Goal: Information Seeking & Learning: Learn about a topic

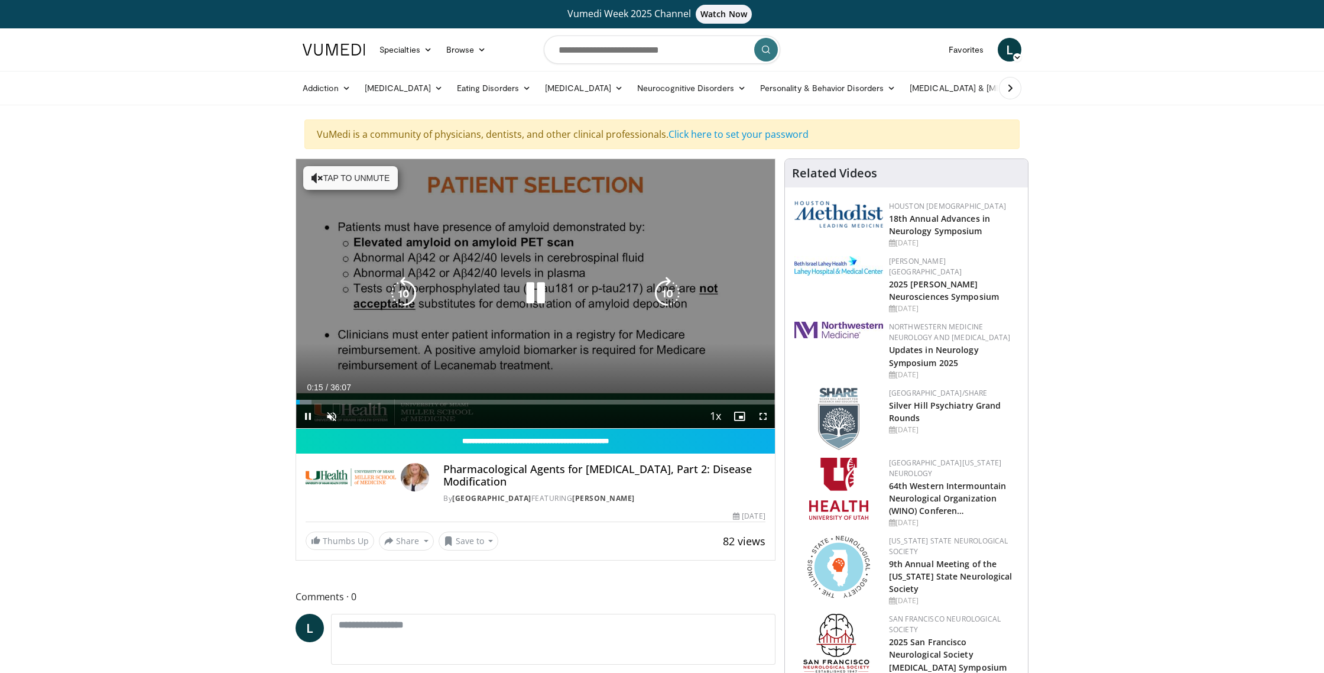
click at [542, 294] on icon "Video Player" at bounding box center [535, 293] width 33 height 33
click at [535, 294] on icon "Video Player" at bounding box center [535, 293] width 33 height 33
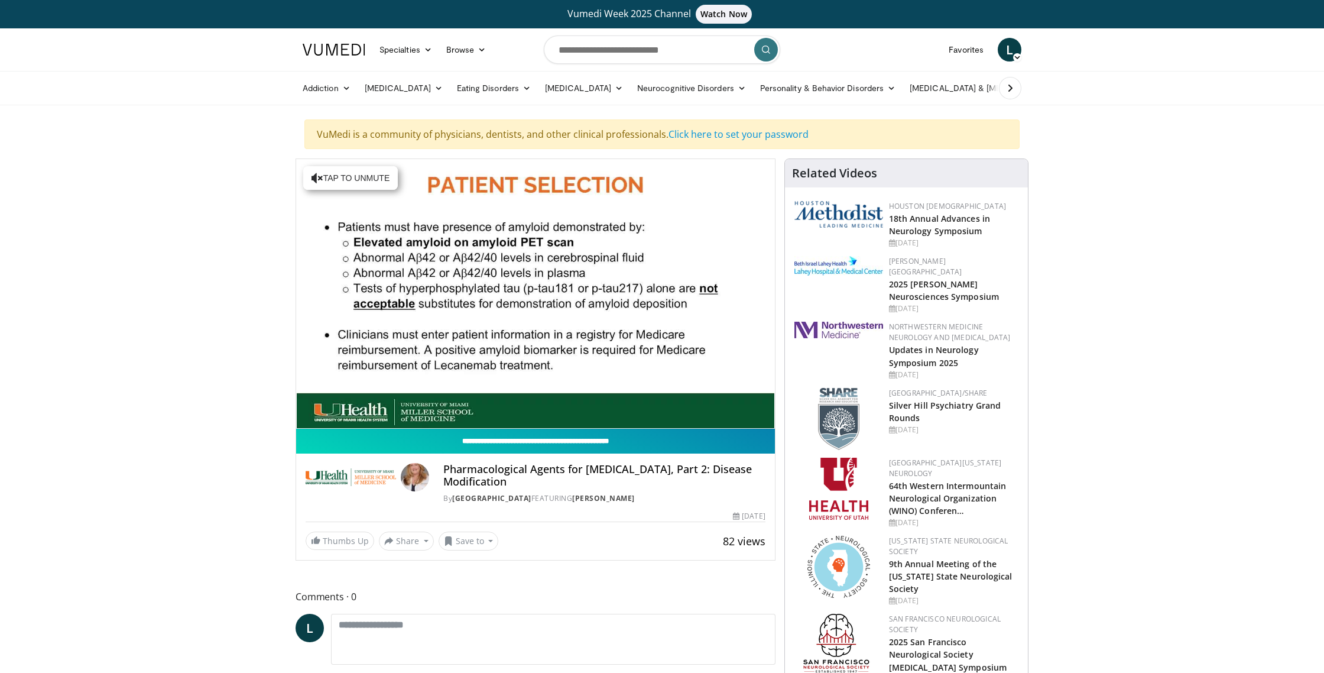
click at [506, 440] on input "**********" at bounding box center [535, 441] width 479 height 25
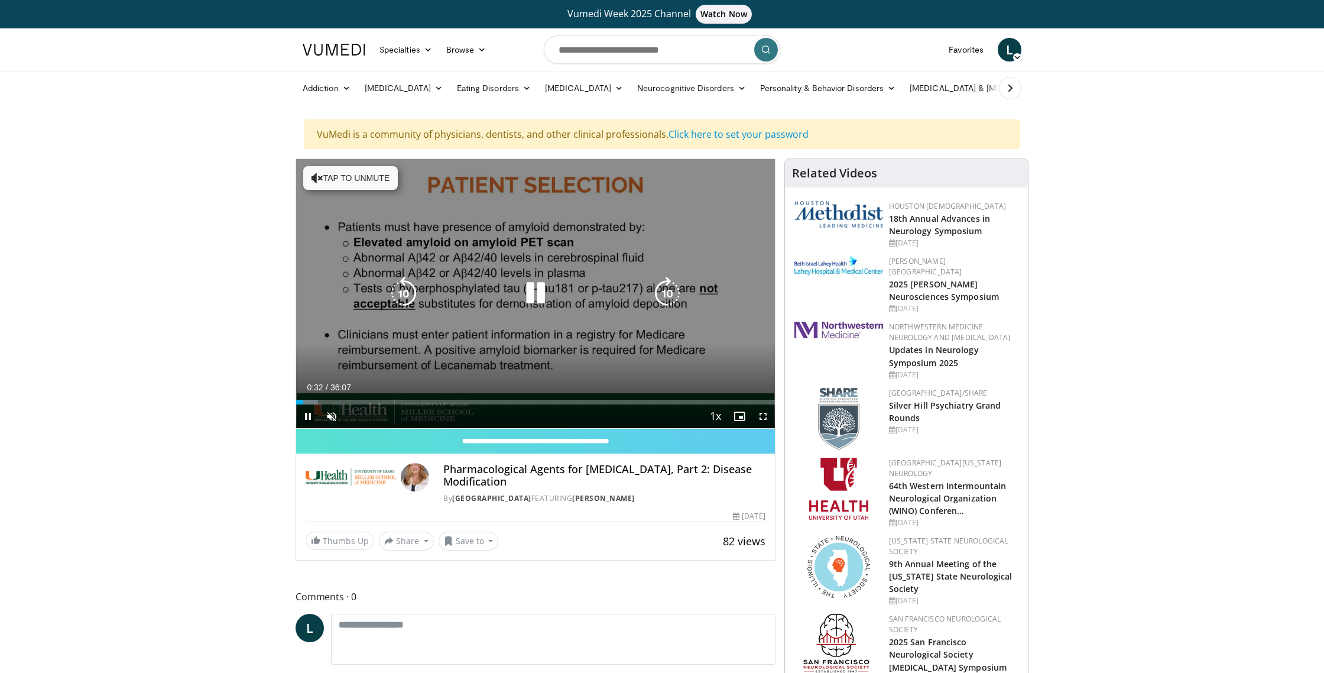
click at [532, 292] on icon "Video Player" at bounding box center [535, 293] width 33 height 33
click at [367, 176] on button "Tap to unmute" at bounding box center [350, 178] width 95 height 24
click at [544, 294] on icon "Video Player" at bounding box center [535, 293] width 33 height 33
click at [665, 293] on icon "Video Player" at bounding box center [667, 293] width 33 height 33
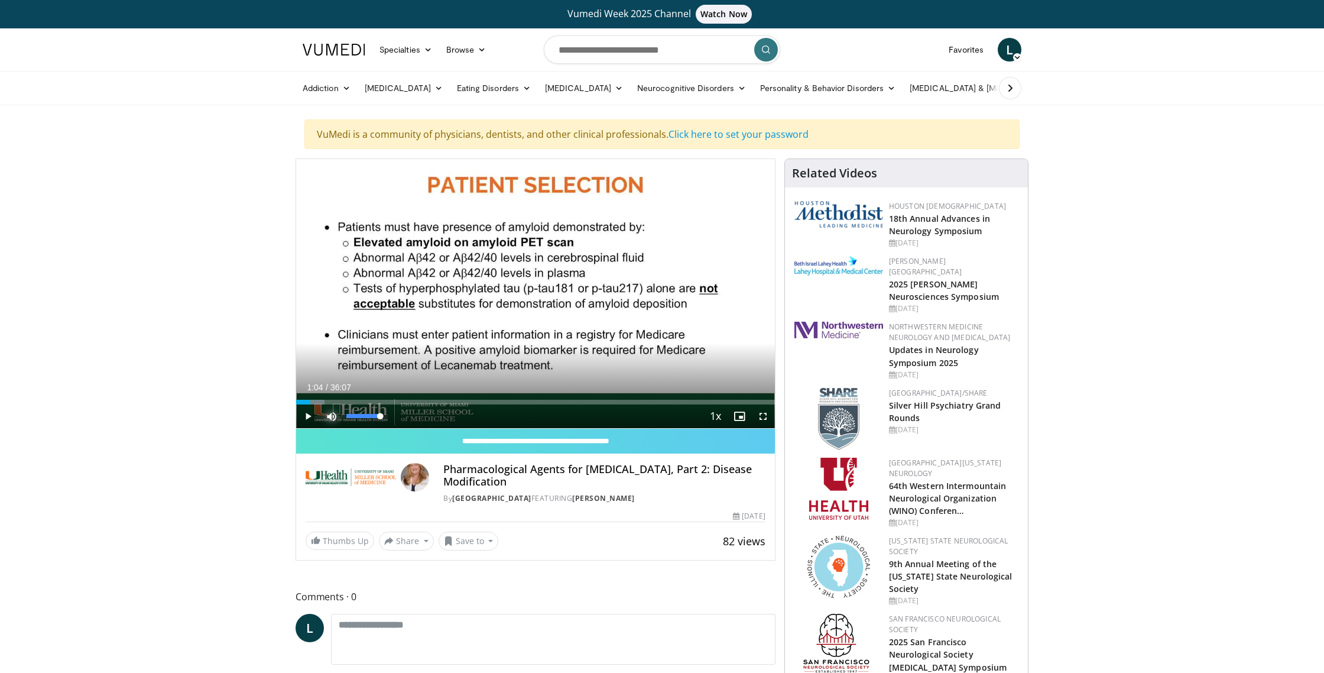
click at [331, 414] on span "Video Player" at bounding box center [332, 416] width 24 height 24
click at [305, 417] on span "Video Player" at bounding box center [308, 416] width 24 height 24
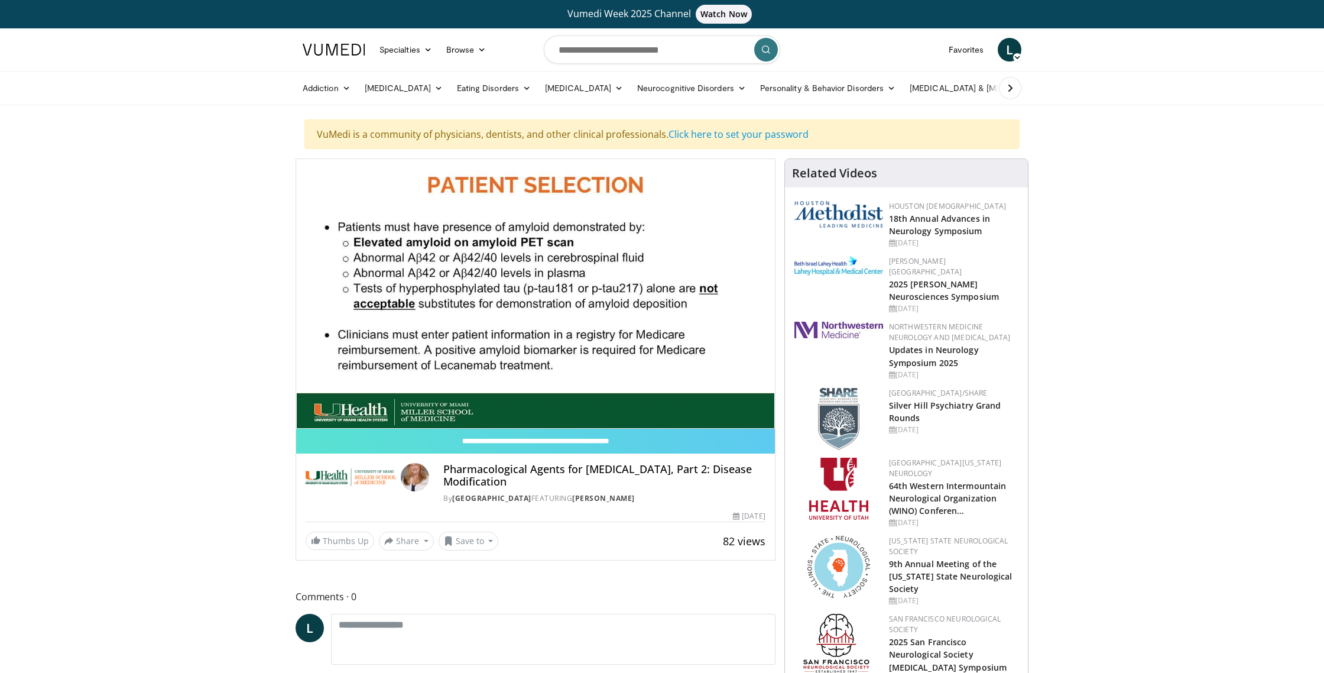
click at [474, 474] on h4 "Pharmacological Agents for [MEDICAL_DATA], Part 2: Disease Modification" at bounding box center [604, 475] width 322 height 25
click at [412, 473] on img at bounding box center [415, 477] width 28 height 28
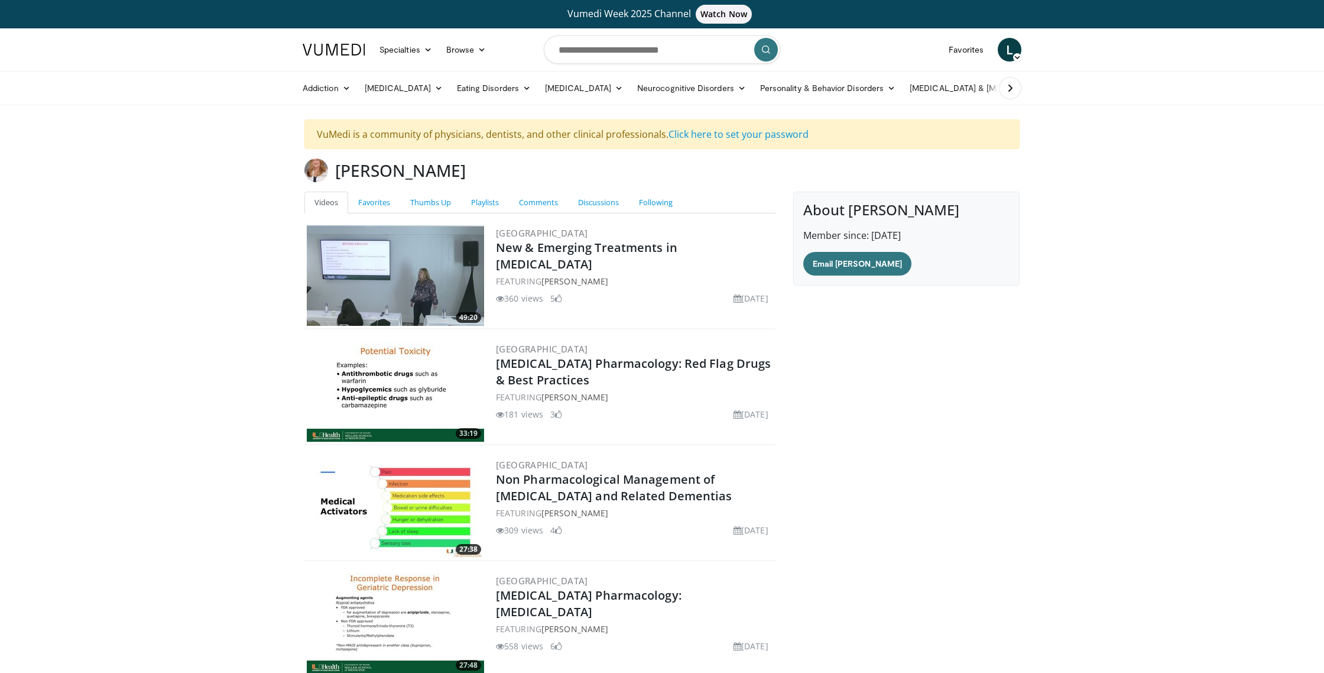
click at [354, 274] on img at bounding box center [395, 275] width 177 height 101
click at [358, 248] on img at bounding box center [395, 275] width 177 height 101
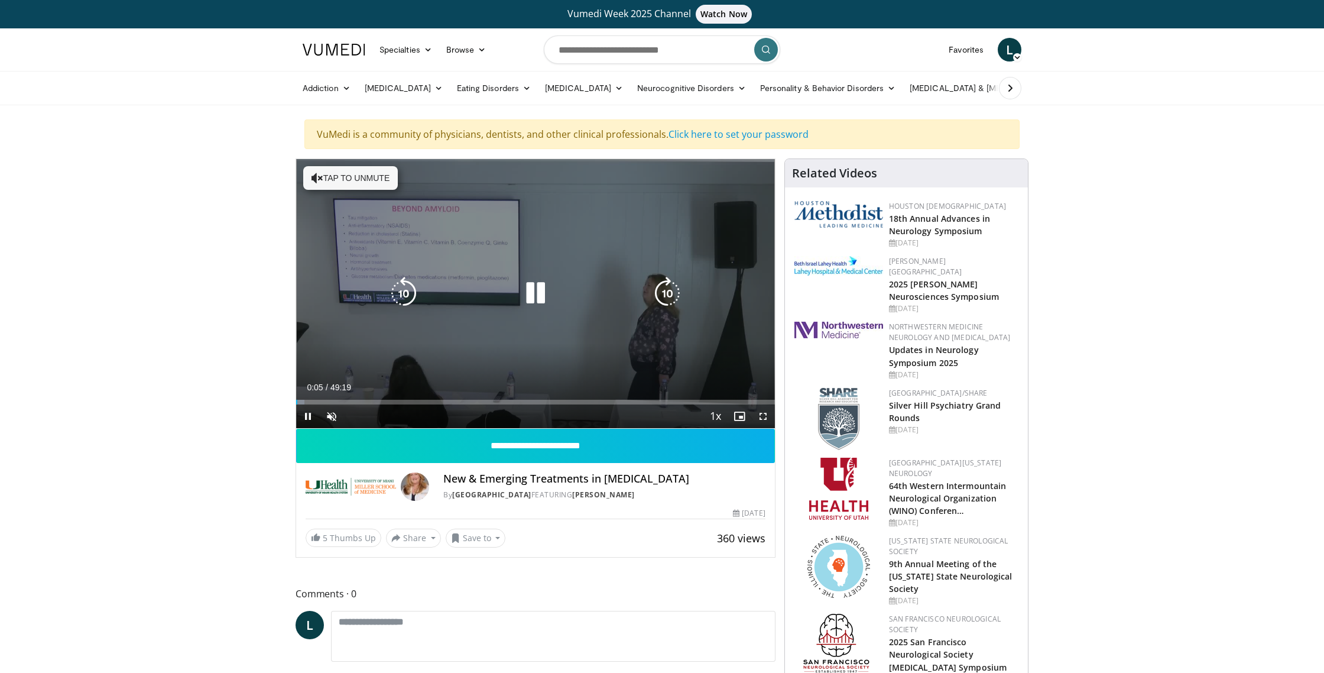
click at [317, 180] on icon "Video Player" at bounding box center [318, 178] width 12 height 12
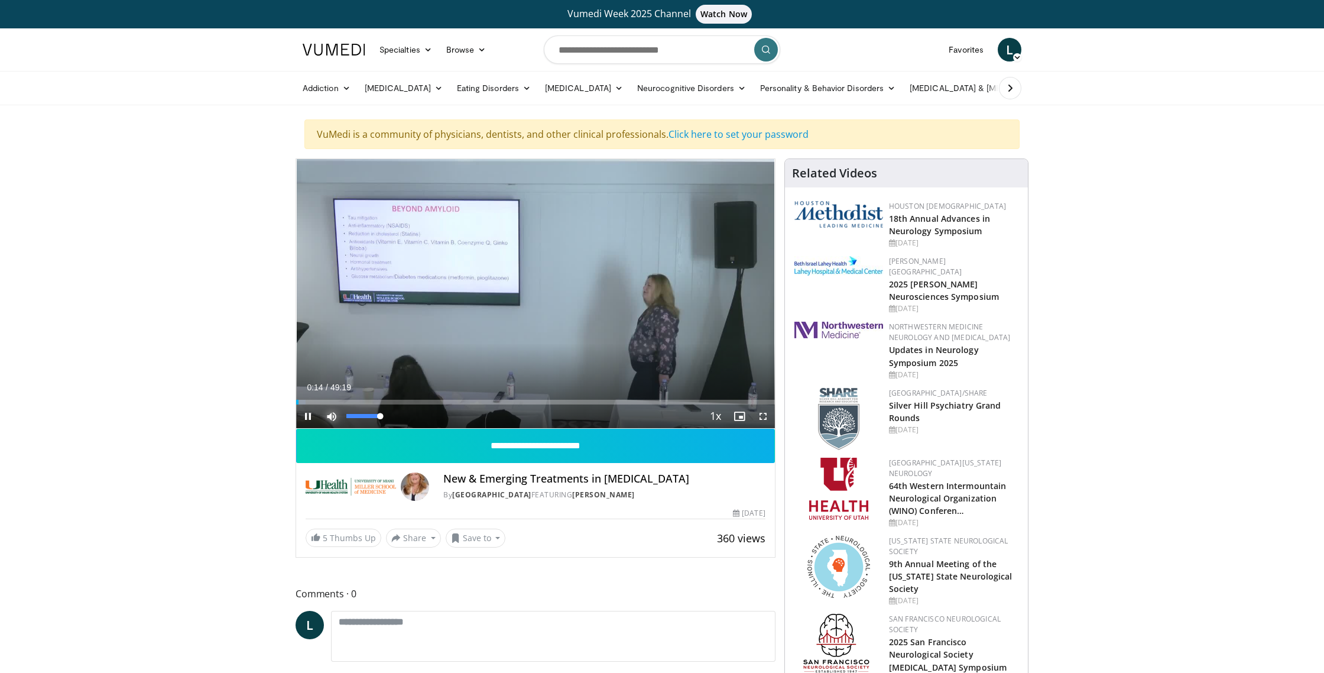
click at [330, 420] on span "Video Player" at bounding box center [332, 416] width 24 height 24
click at [304, 417] on span "Video Player" at bounding box center [308, 416] width 24 height 24
click at [336, 415] on span "Video Player" at bounding box center [332, 416] width 24 height 24
click at [740, 415] on span "Video Player" at bounding box center [740, 416] width 24 height 24
click at [331, 417] on span "Video Player" at bounding box center [332, 416] width 24 height 24
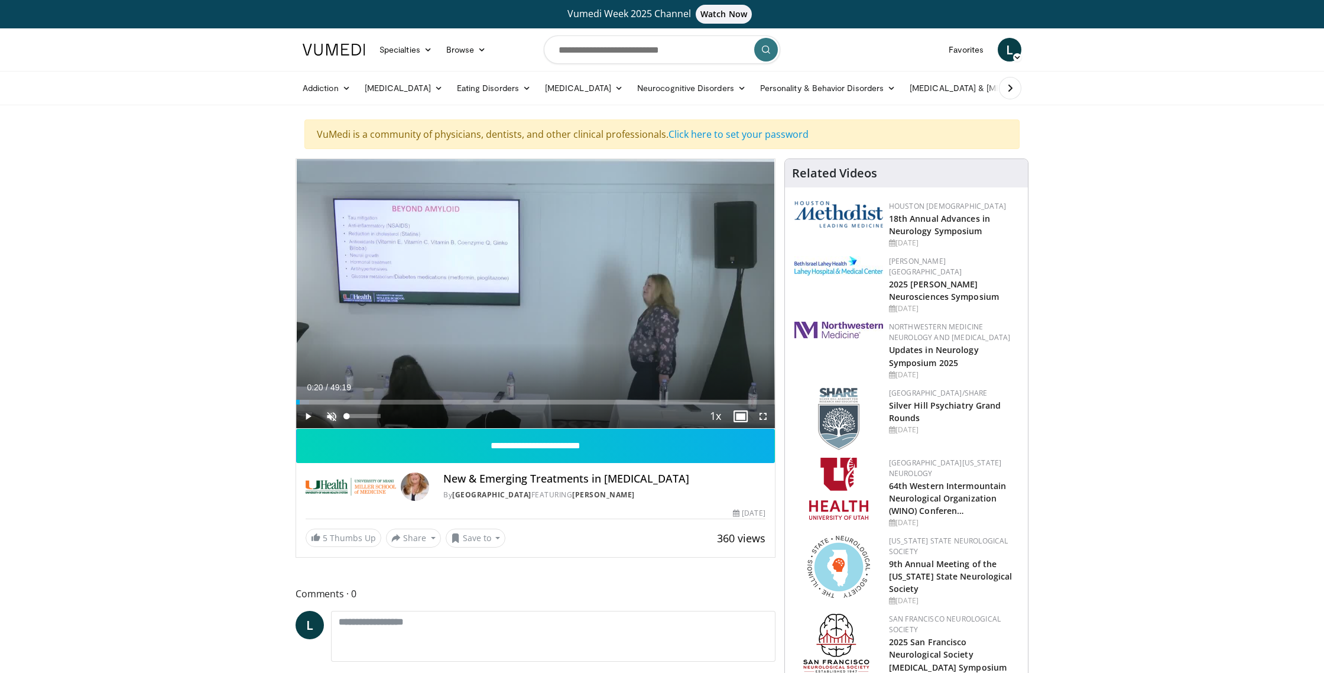
click at [331, 417] on span "Video Player" at bounding box center [332, 416] width 24 height 24
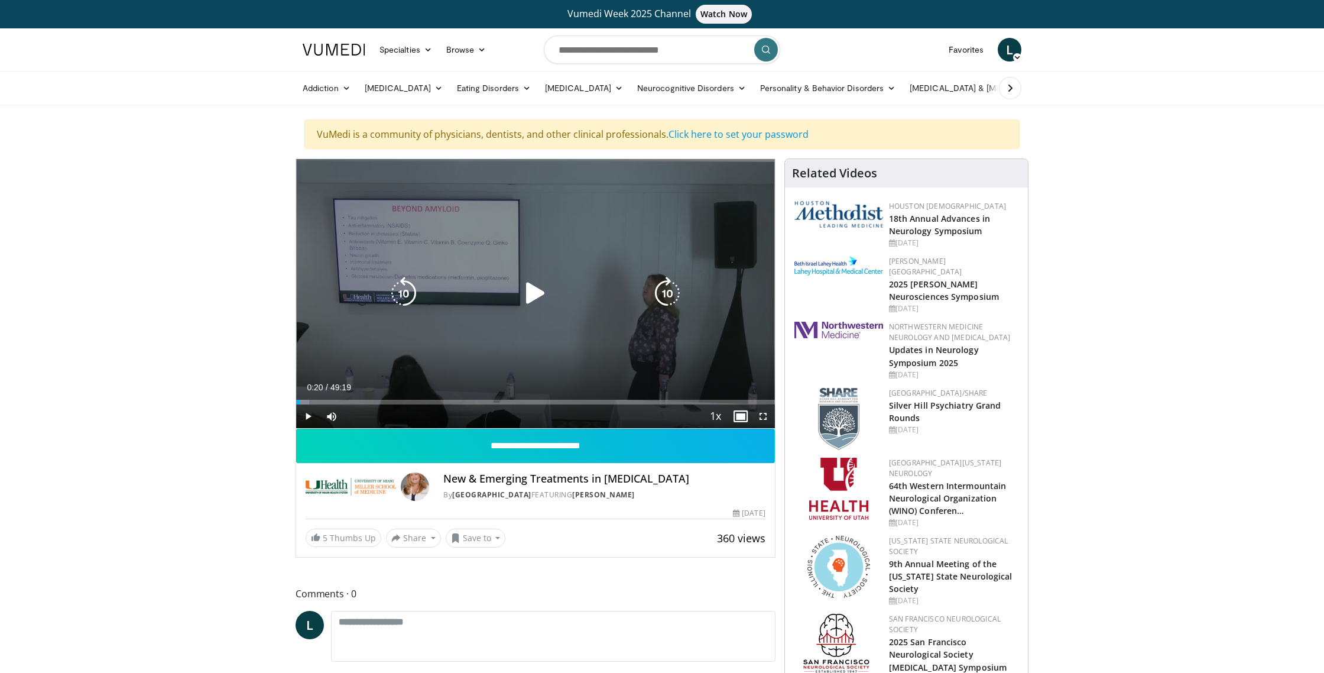
click at [529, 295] on icon "Video Player" at bounding box center [535, 293] width 33 height 33
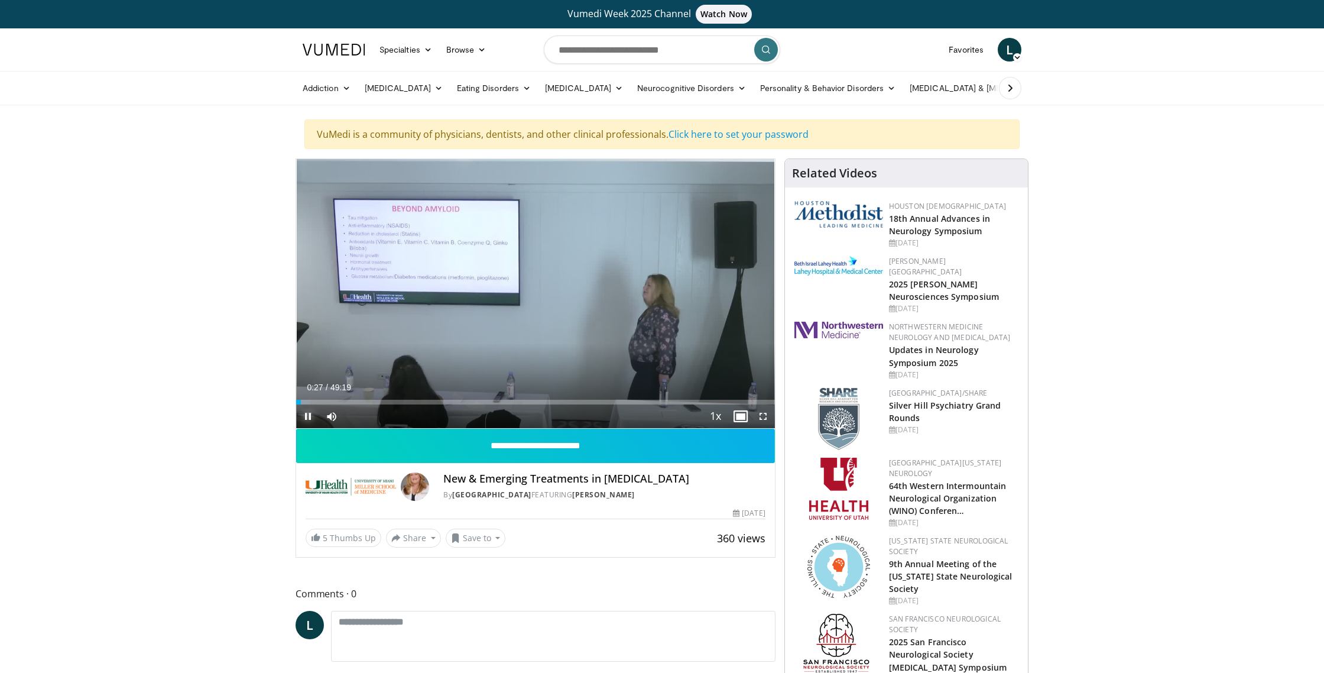
click at [309, 414] on span "Video Player" at bounding box center [308, 416] width 24 height 24
click at [319, 400] on div "Progress Bar" at bounding box center [319, 402] width 1 height 5
click at [332, 416] on span "Video Player" at bounding box center [332, 416] width 24 height 24
click at [309, 413] on span "Video Player" at bounding box center [308, 416] width 24 height 24
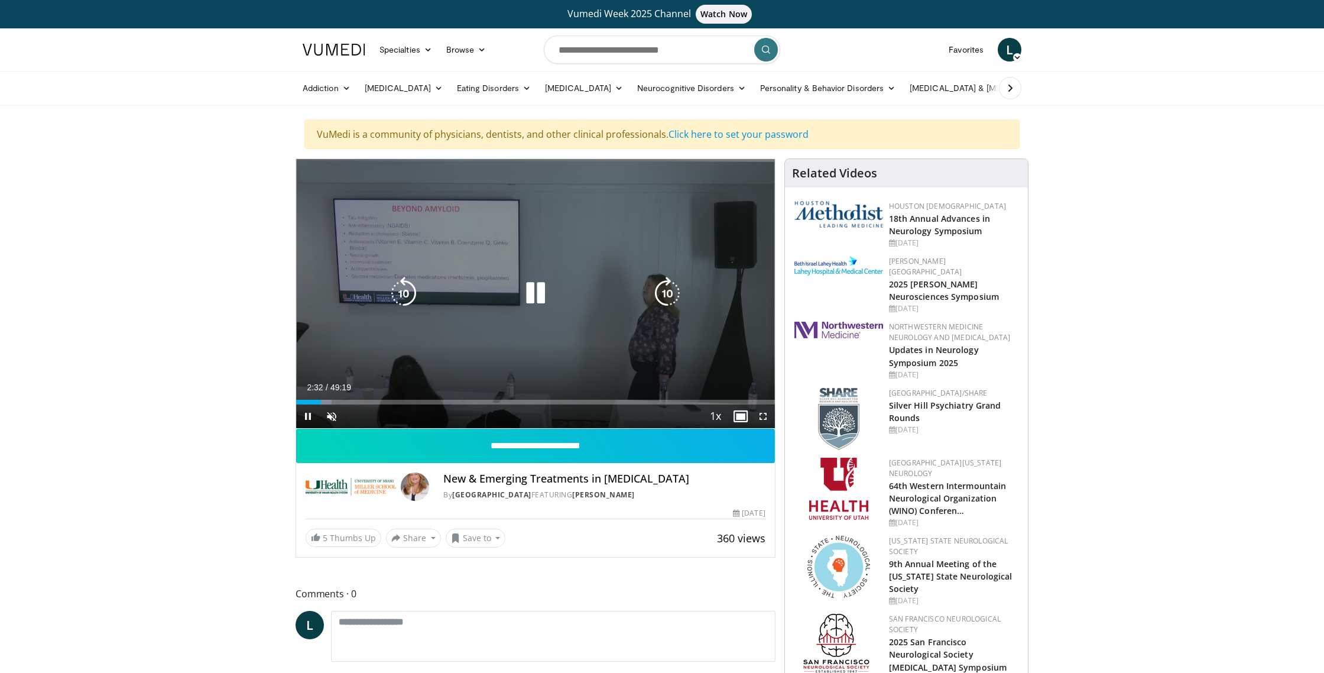
click at [669, 305] on icon "Video Player" at bounding box center [667, 293] width 33 height 33
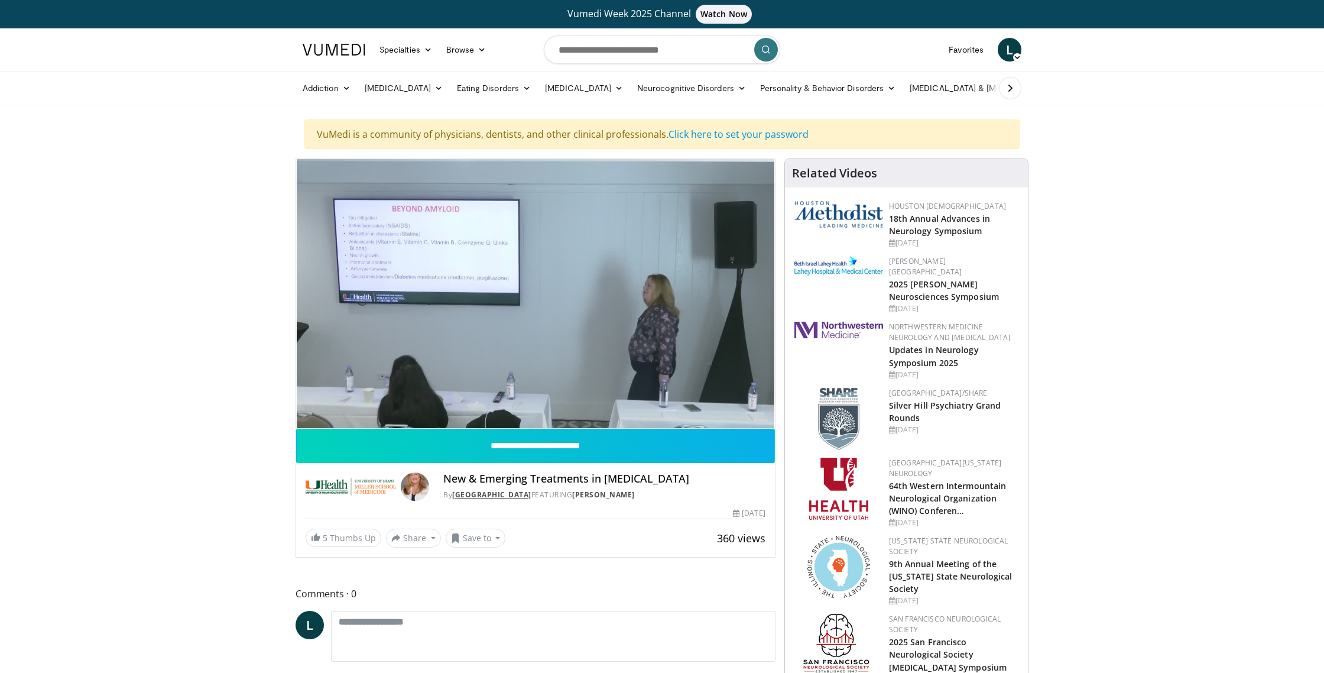
click at [481, 495] on link "University of Miami" at bounding box center [491, 495] width 79 height 10
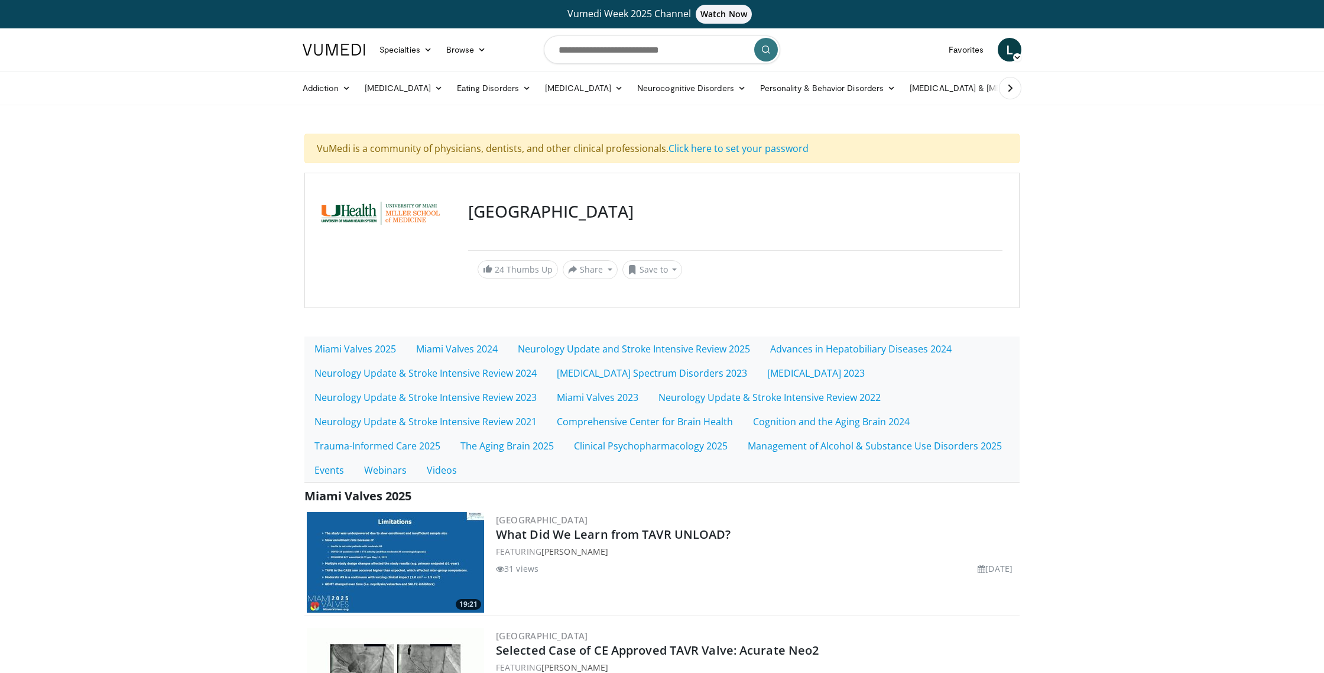
click at [440, 532] on img at bounding box center [395, 562] width 177 height 101
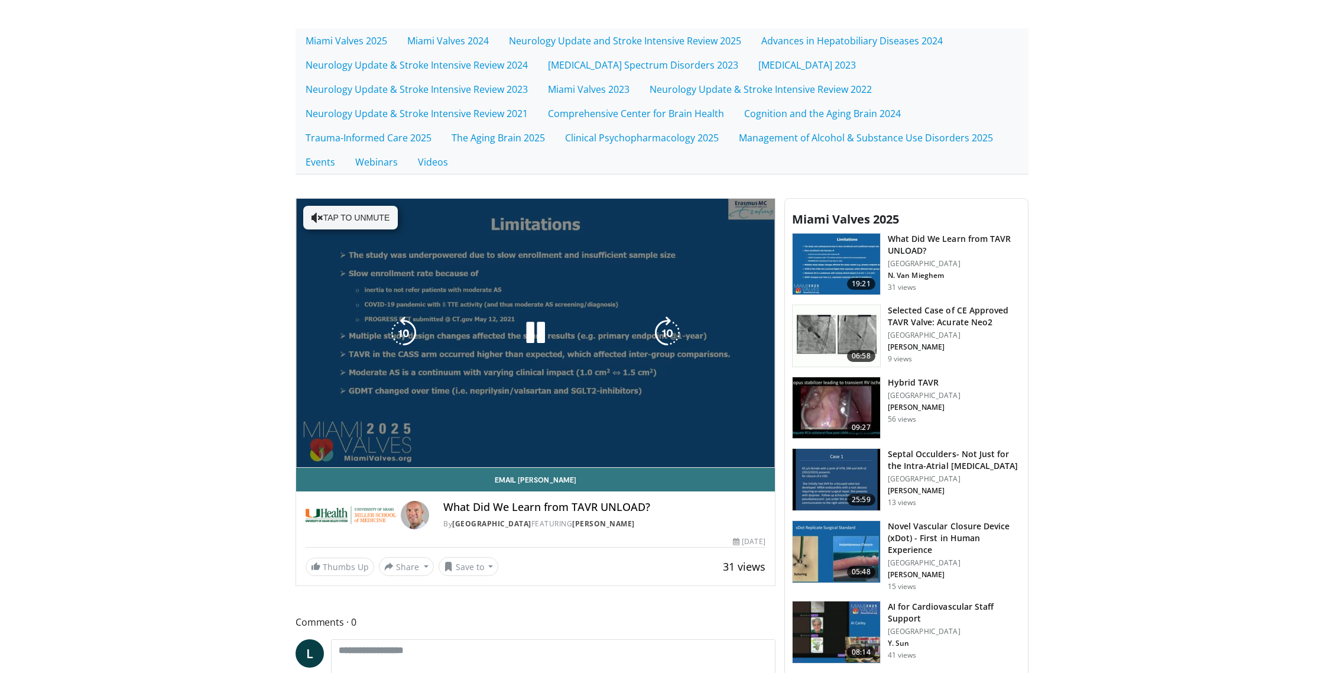
scroll to position [310, 0]
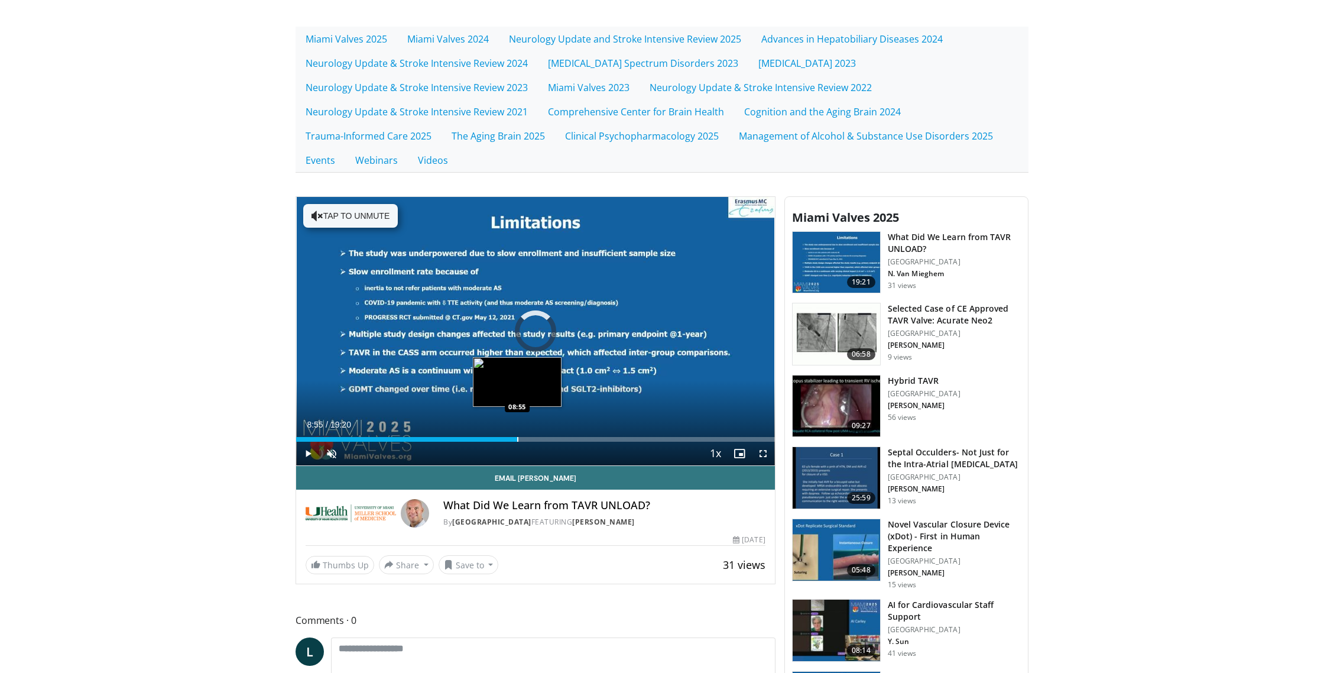
click at [517, 436] on div "Loaded : 5.13% 08:55 08:55" at bounding box center [535, 435] width 479 height 11
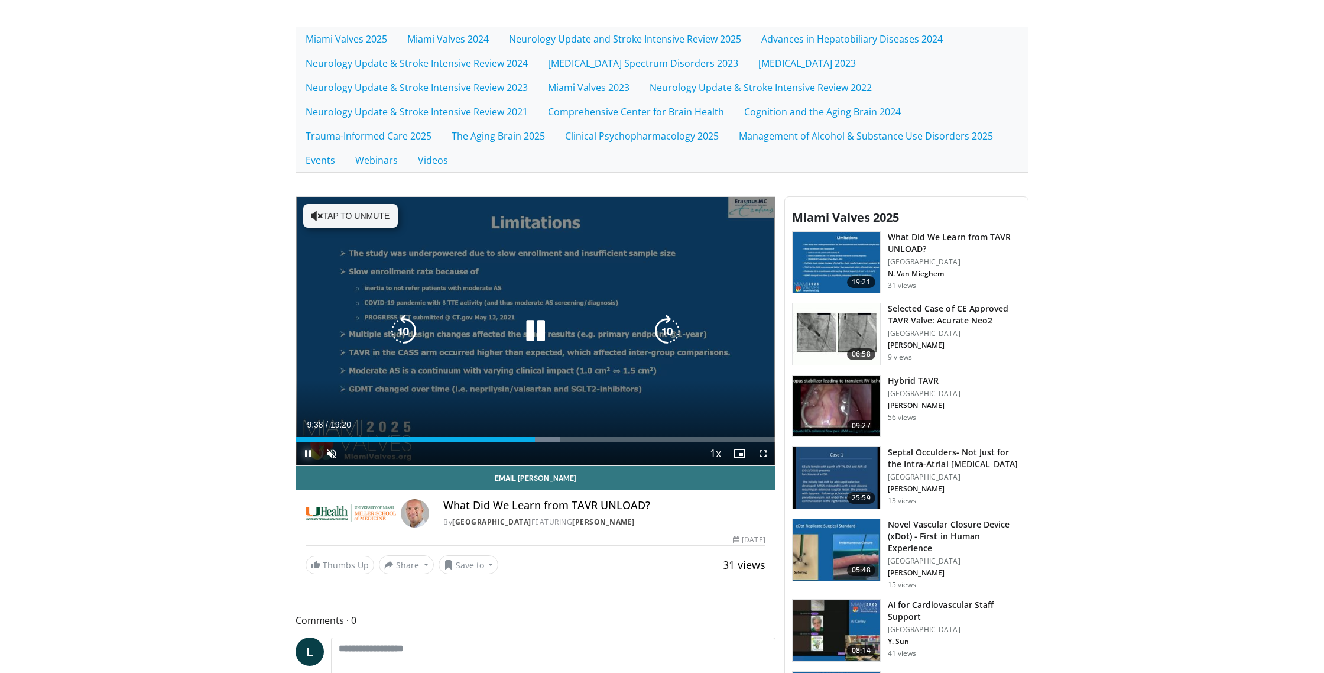
click at [304, 455] on span "Video Player" at bounding box center [308, 454] width 24 height 24
click at [322, 210] on button "Tap to unmute" at bounding box center [350, 216] width 95 height 24
click at [528, 335] on icon "Video Player" at bounding box center [535, 331] width 33 height 33
click at [403, 330] on icon "Video Player" at bounding box center [403, 331] width 33 height 33
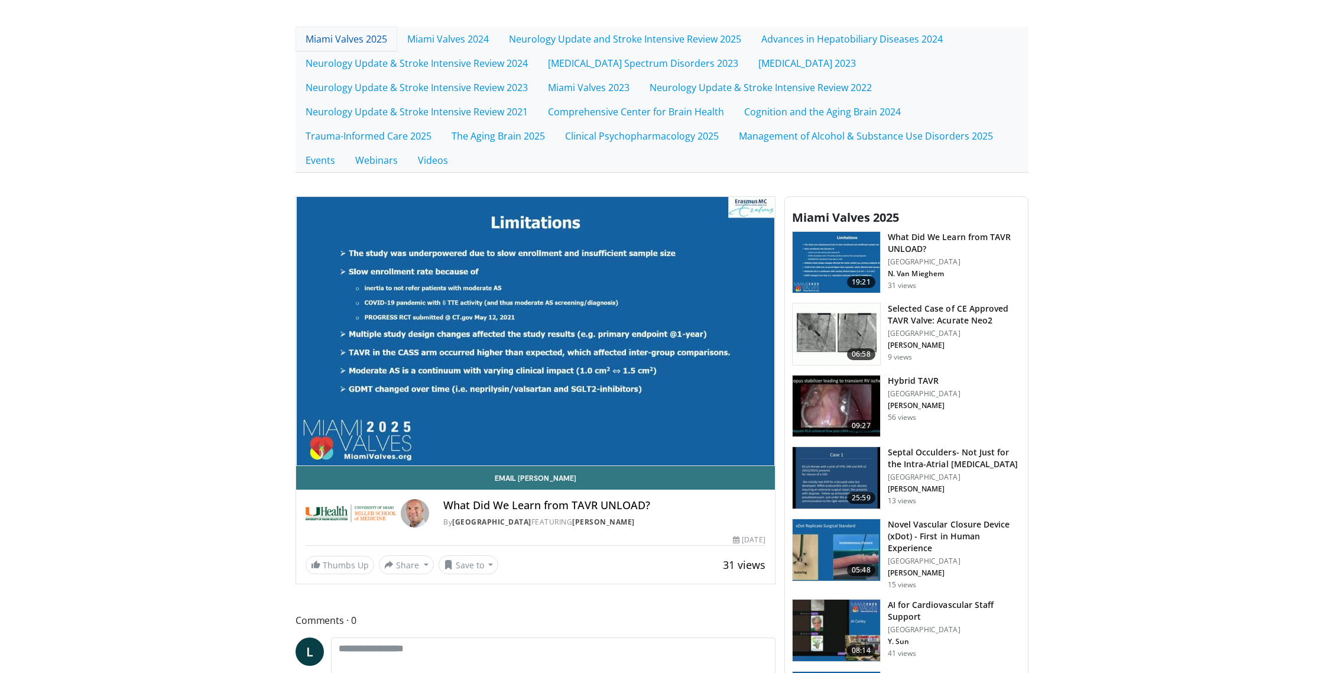
click at [336, 37] on link "Miami Valves 2025" at bounding box center [347, 39] width 102 height 25
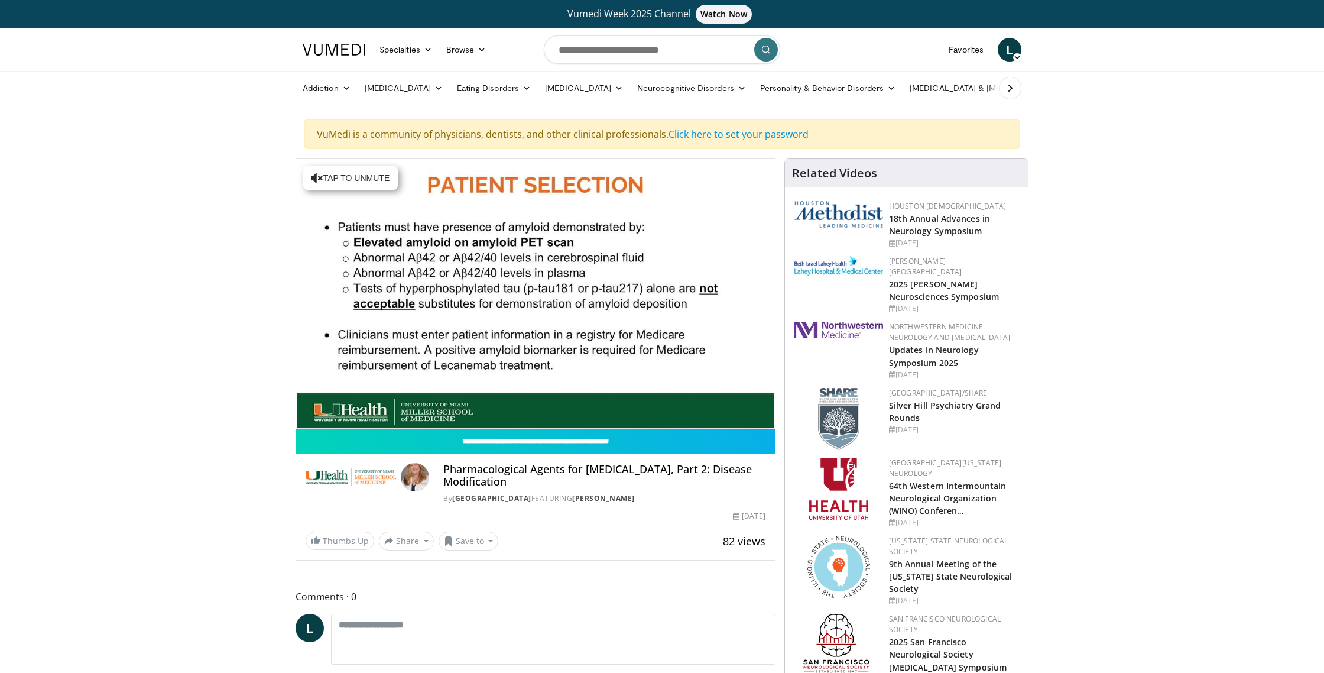
click at [456, 472] on h4 "Pharmacological Agents for [MEDICAL_DATA], Part 2: Disease Modification" at bounding box center [604, 475] width 322 height 25
click at [414, 477] on img at bounding box center [415, 477] width 28 height 28
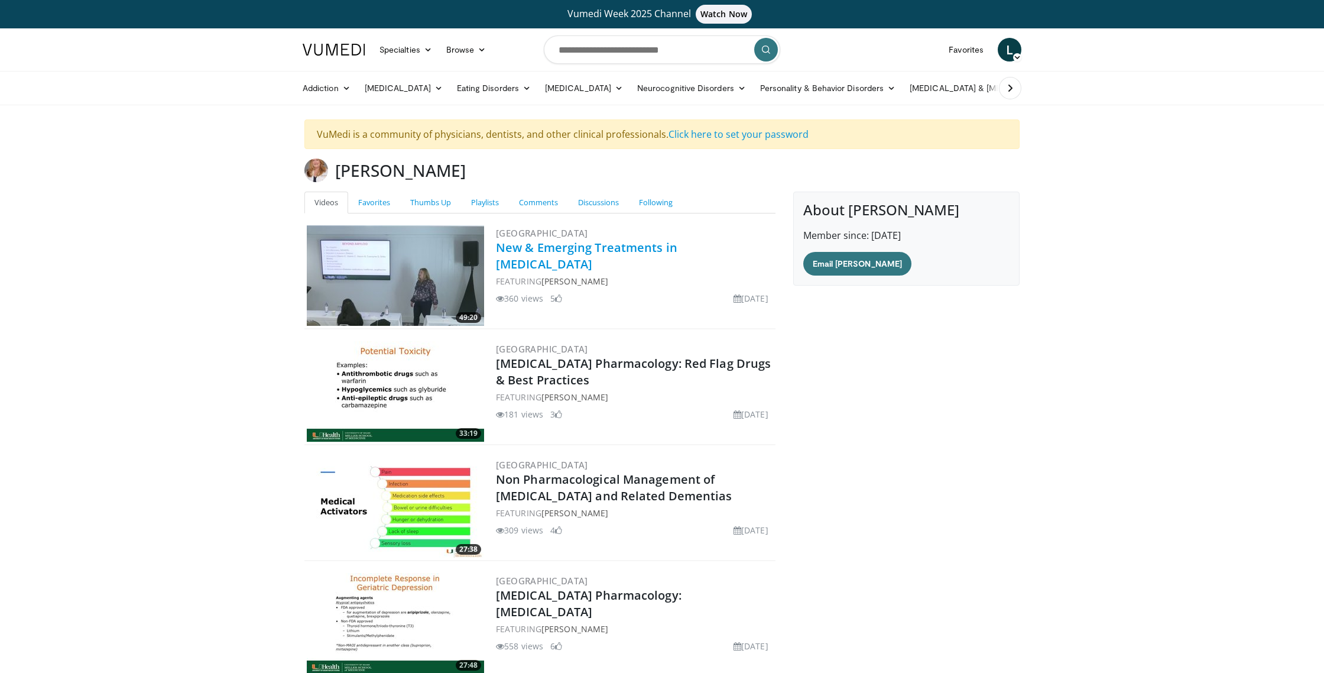
click at [560, 250] on link "New & Emerging Treatments in [MEDICAL_DATA]" at bounding box center [586, 255] width 181 height 33
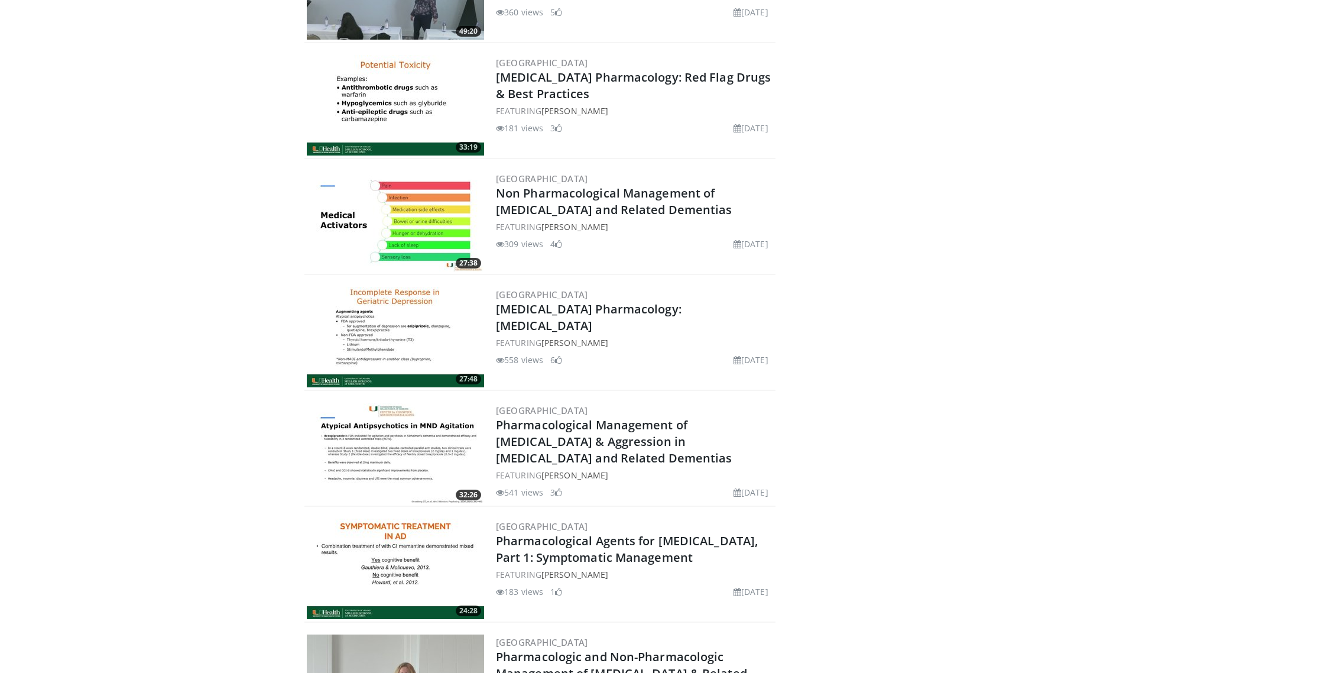
scroll to position [302, 0]
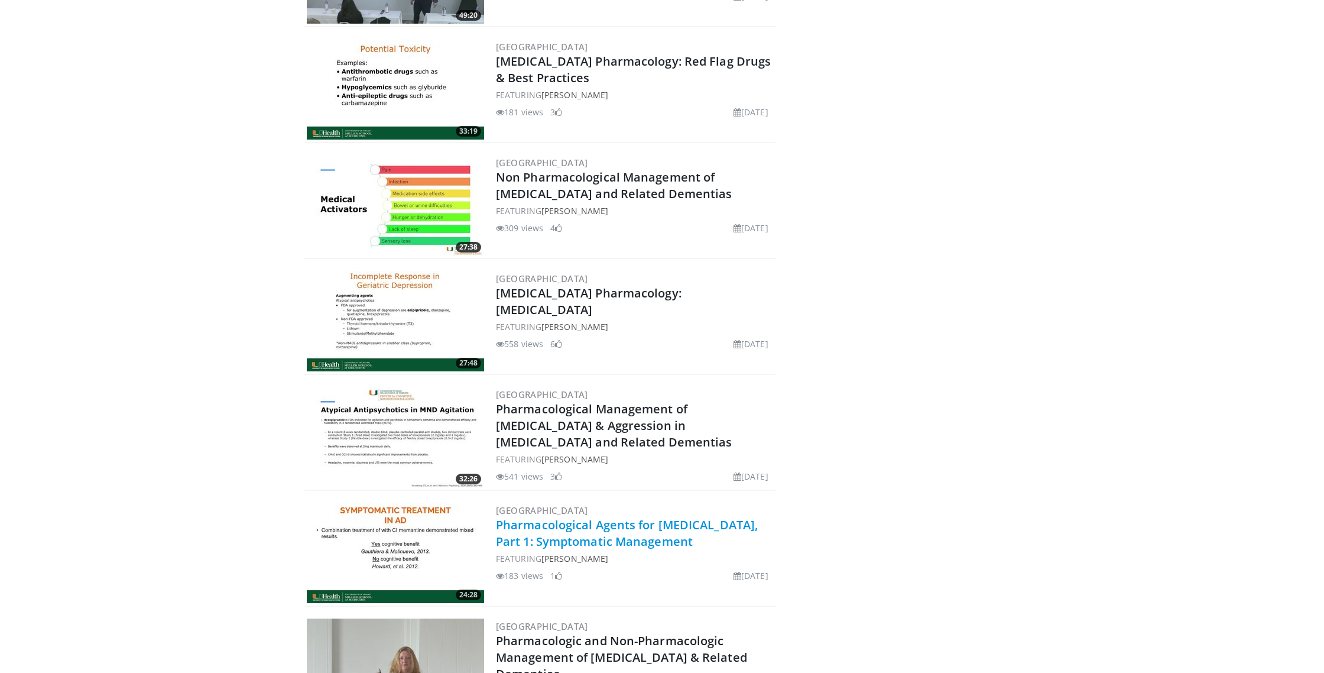
click at [549, 530] on link "Pharmacological Agents for [MEDICAL_DATA], Part 1: Symptomatic Management" at bounding box center [627, 533] width 262 height 33
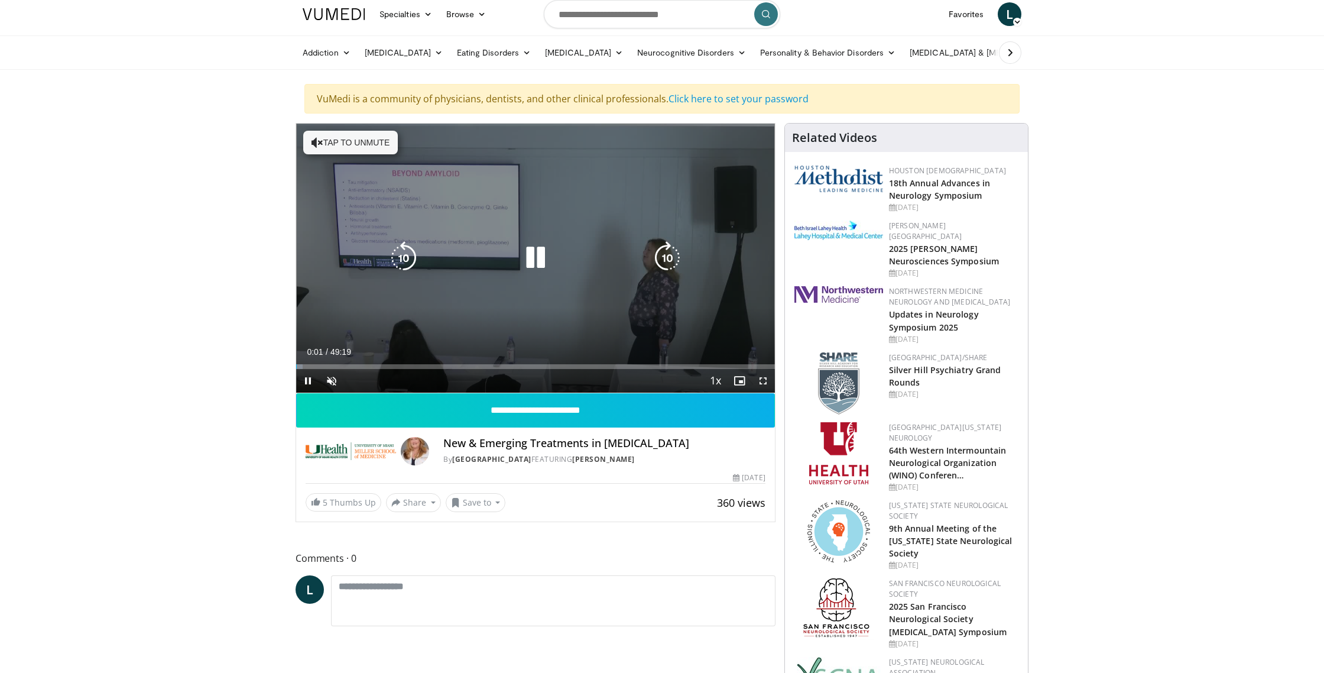
scroll to position [38, 0]
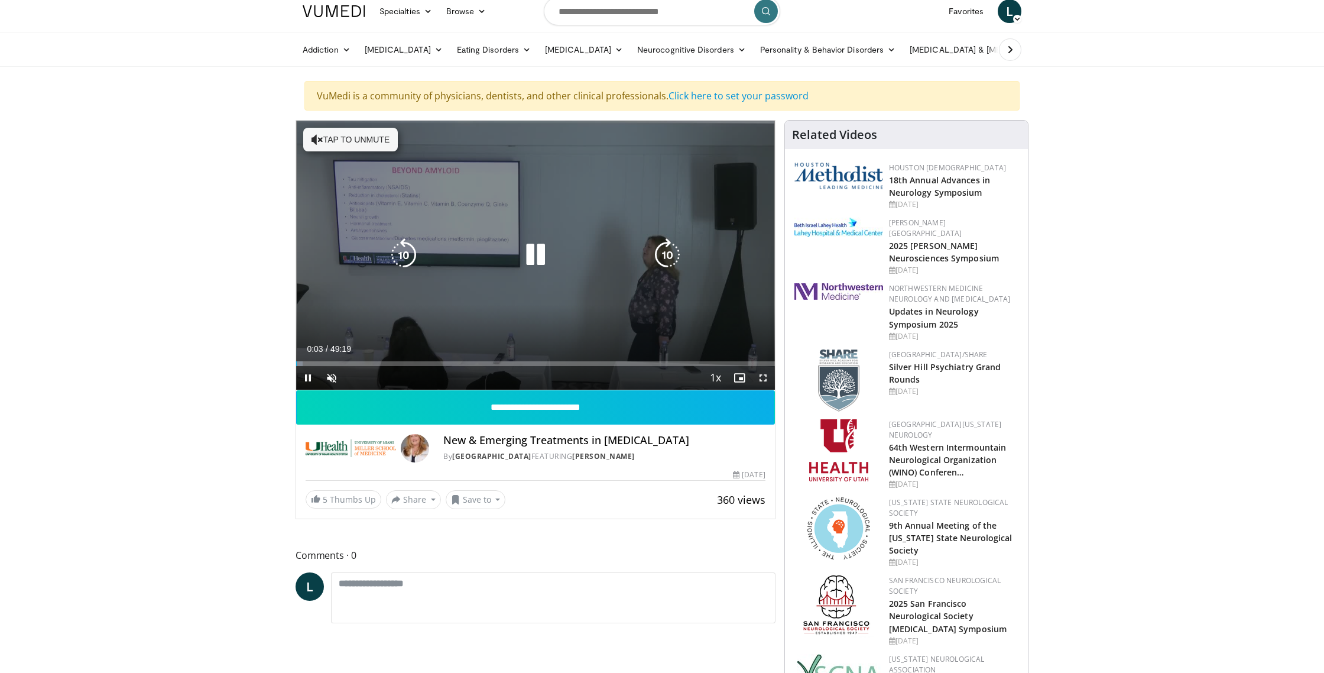
click at [547, 248] on icon "Video Player" at bounding box center [535, 254] width 33 height 33
click at [534, 256] on icon "Video Player" at bounding box center [535, 254] width 33 height 33
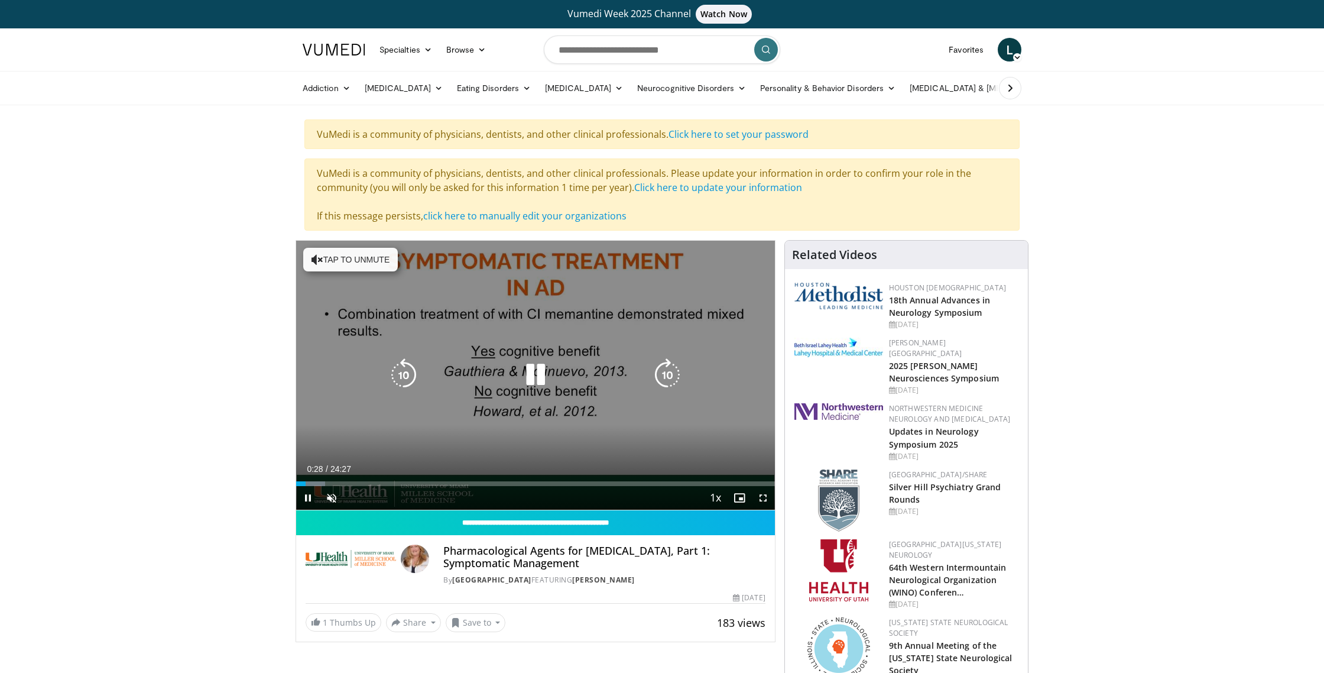
click at [336, 255] on button "Tap to unmute" at bounding box center [350, 260] width 95 height 24
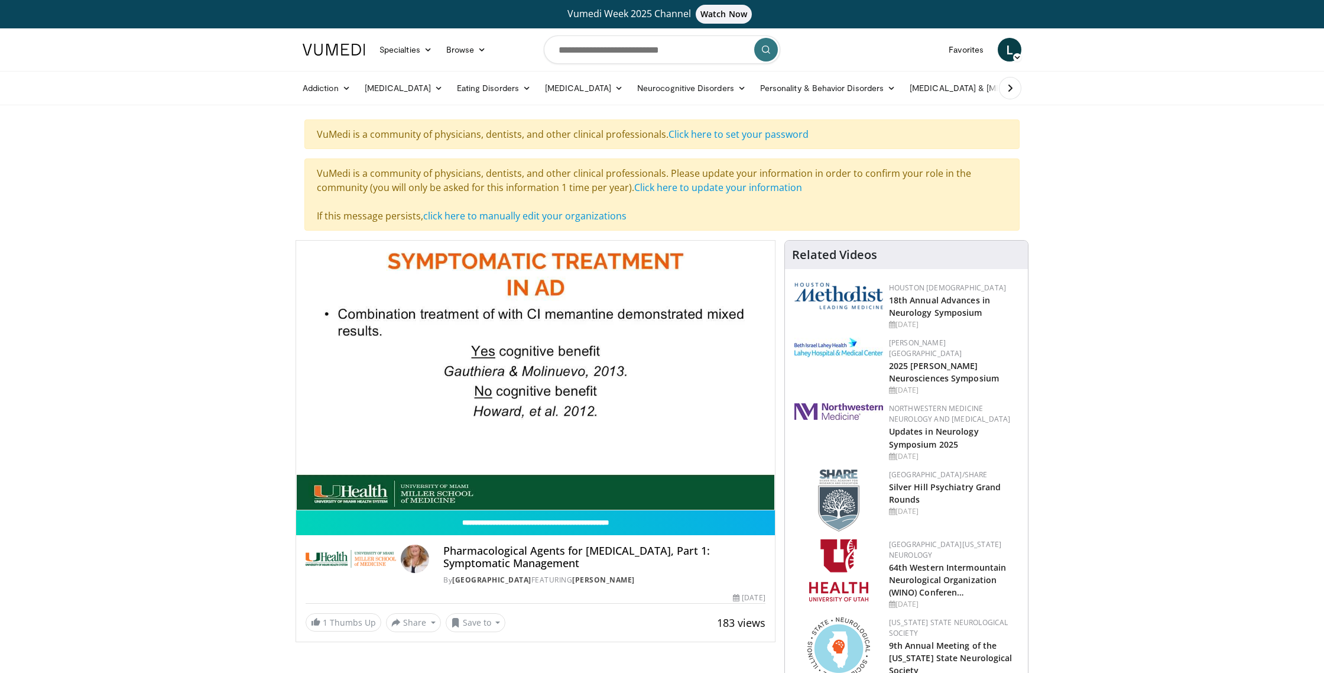
click at [474, 553] on h4 "Pharmacological Agents for Alzheimer's Disease, Part 1: Symptomatic Management" at bounding box center [604, 556] width 322 height 25
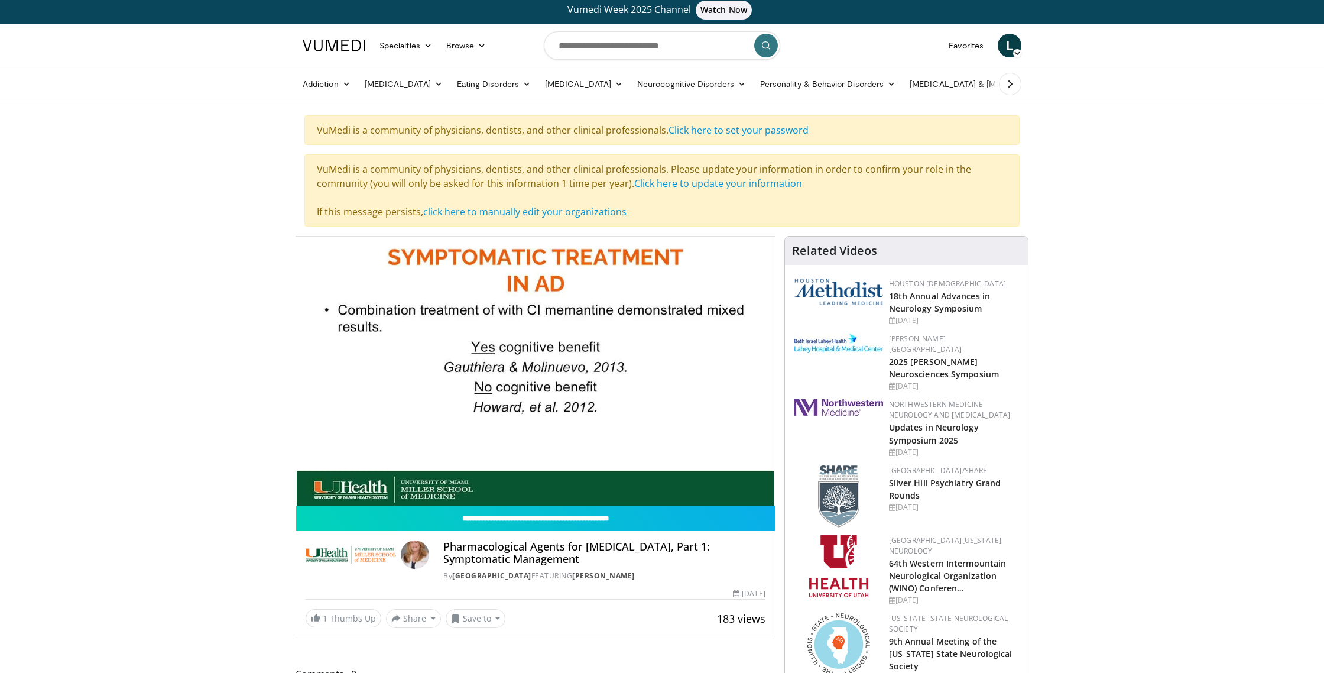
click at [338, 550] on img at bounding box center [351, 554] width 90 height 28
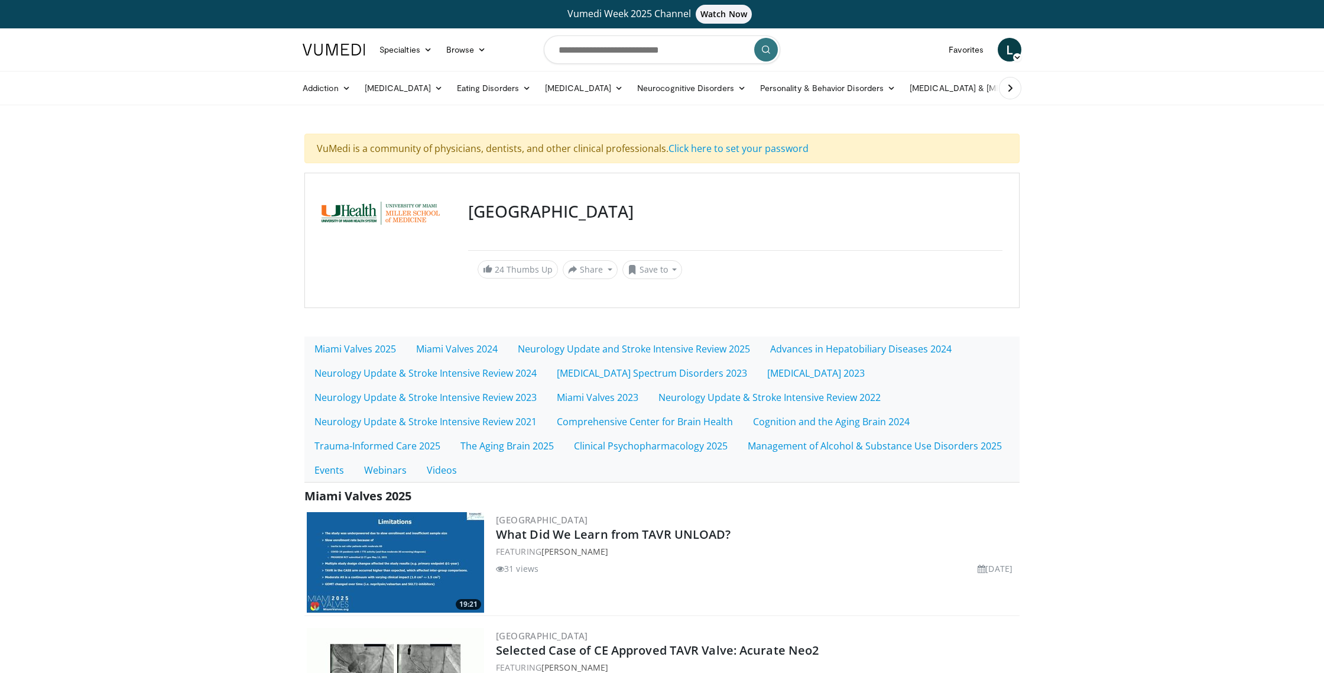
click at [339, 152] on div "VuMedi is a community of physicians, dentists, and other clinical professionals…" at bounding box center [661, 149] width 715 height 30
click at [718, 18] on span "Watch Now" at bounding box center [724, 14] width 56 height 19
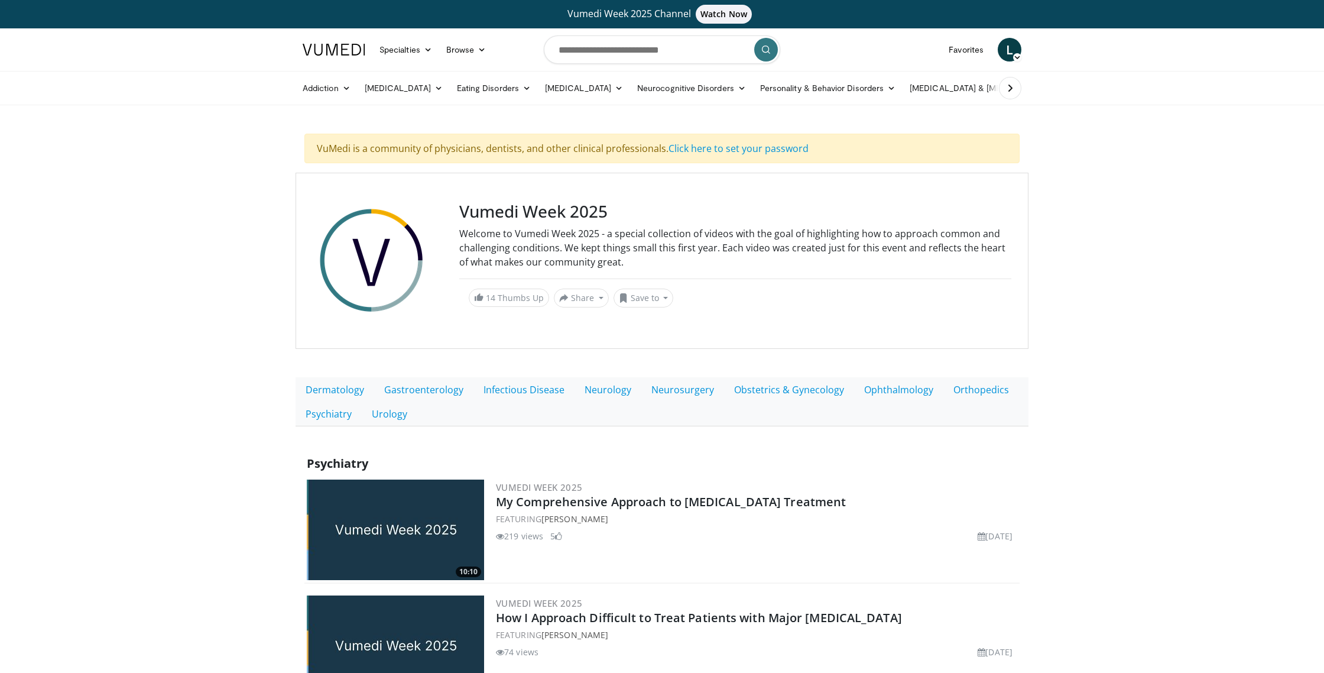
click at [380, 530] on img at bounding box center [395, 529] width 177 height 101
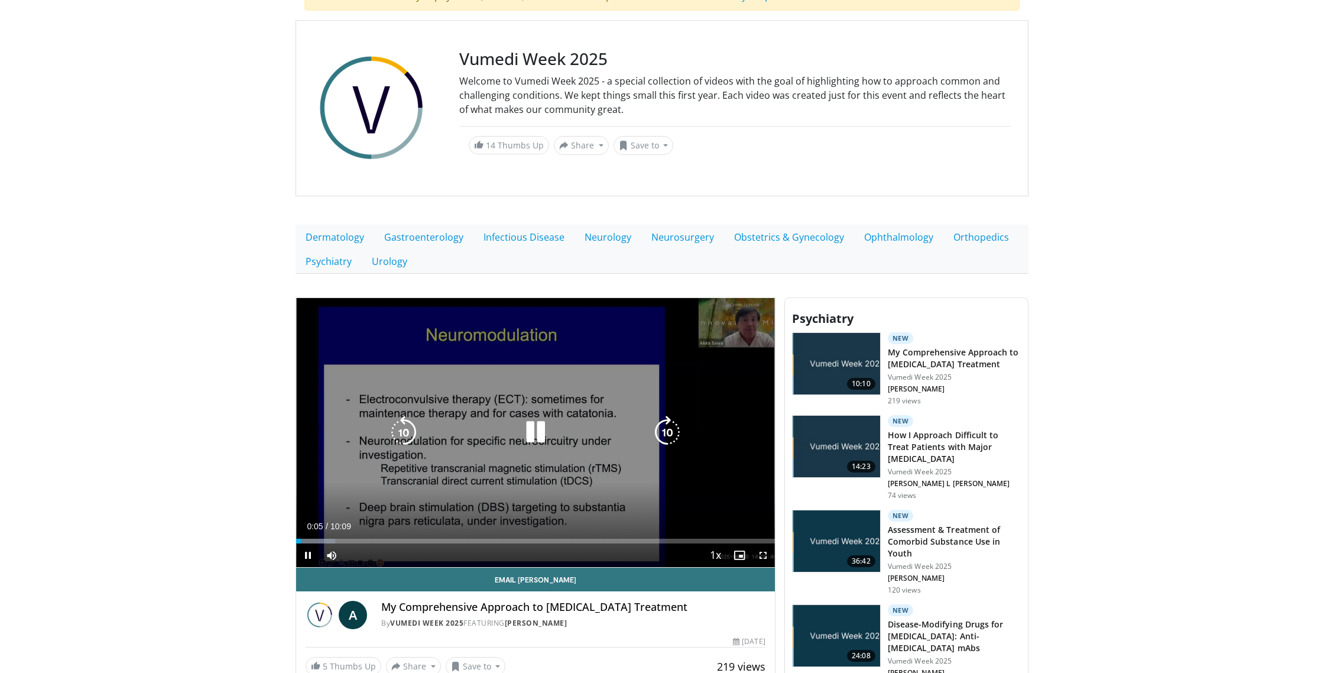
scroll to position [155, 0]
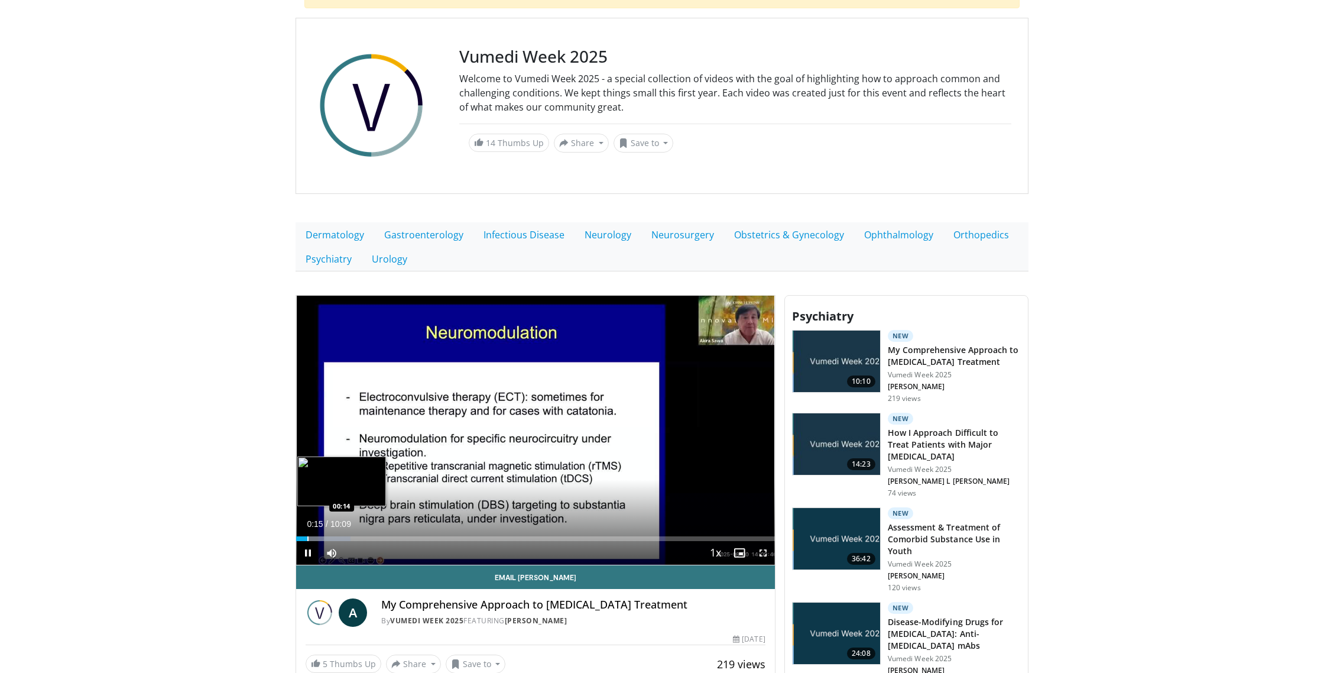
click at [307, 537] on div "Progress Bar" at bounding box center [307, 538] width 1 height 5
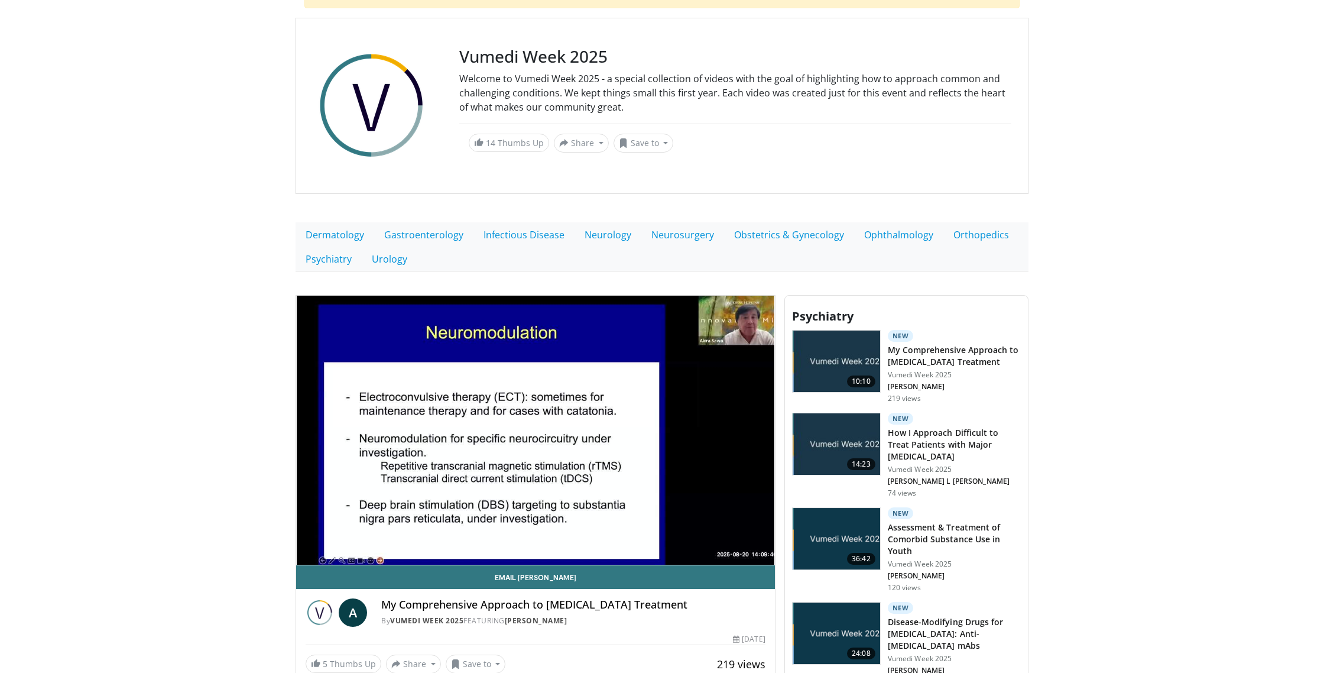
click at [335, 552] on video-js "**********" at bounding box center [535, 431] width 479 height 270
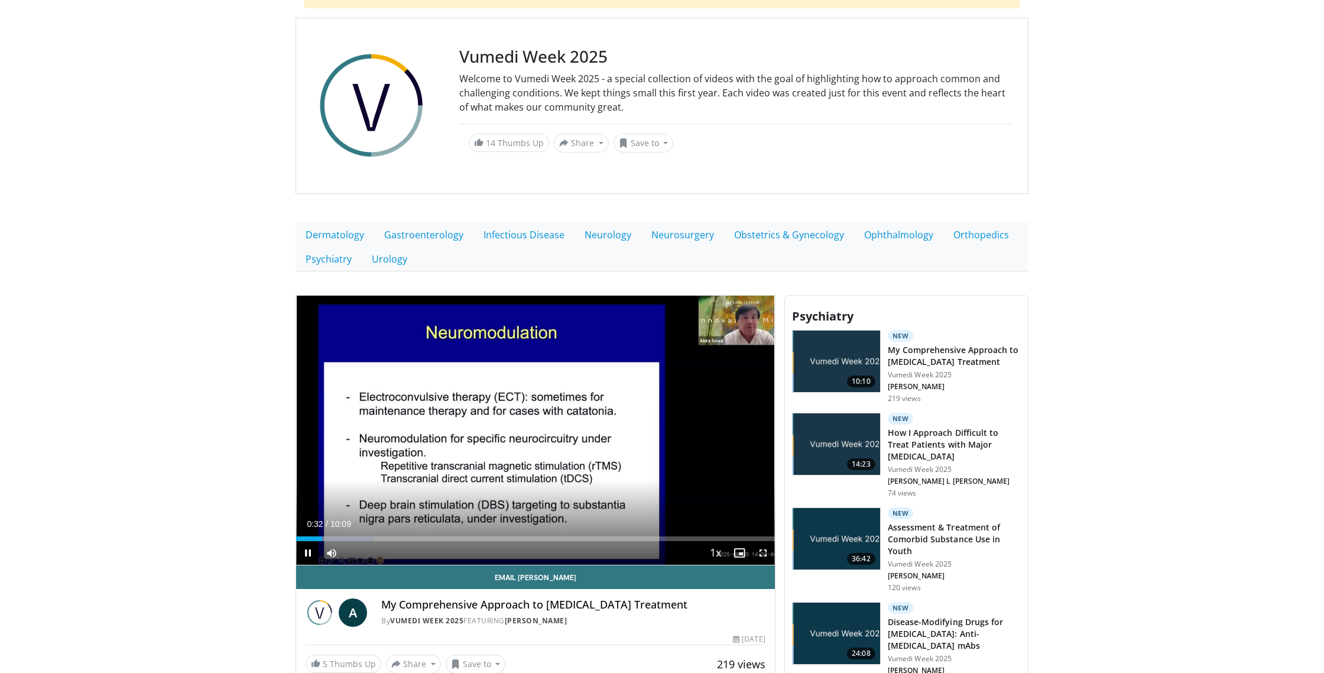
click at [664, 528] on div "Current Time 0:32 / Duration 10:09" at bounding box center [535, 523] width 479 height 11
click at [743, 550] on span "Video Player" at bounding box center [740, 553] width 24 height 24
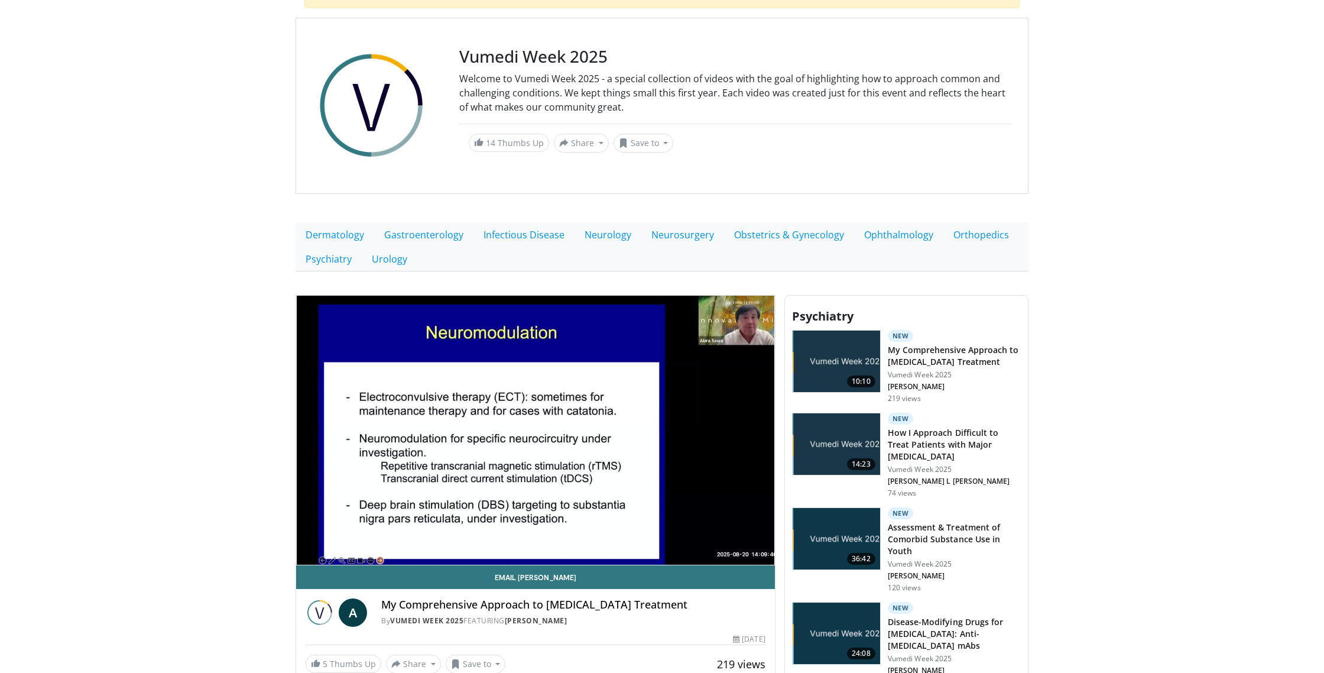
drag, startPoint x: 743, startPoint y: 550, endPoint x: 743, endPoint y: 544, distance: 6.5
click at [743, 549] on video-js "**********" at bounding box center [535, 431] width 479 height 270
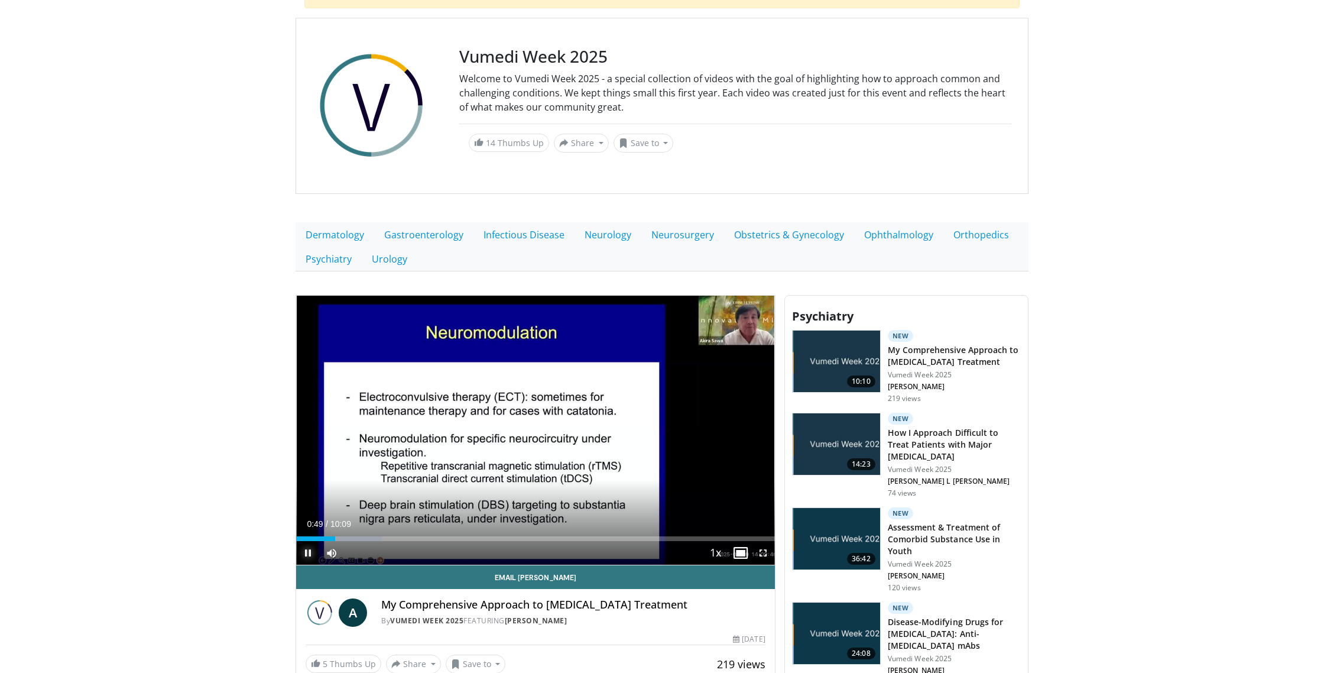
click at [307, 555] on span "Video Player" at bounding box center [308, 553] width 24 height 24
click at [337, 552] on span "Video Player" at bounding box center [332, 553] width 24 height 24
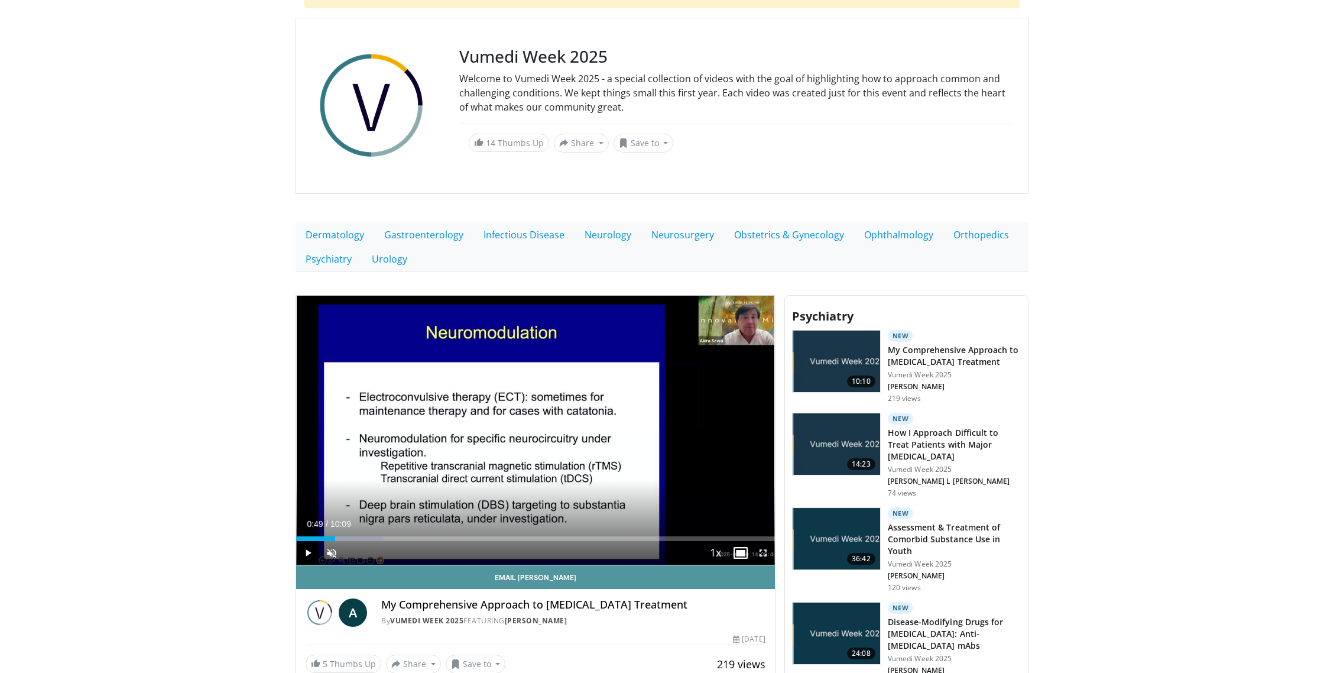
click at [539, 572] on link "Email Akira" at bounding box center [535, 577] width 479 height 24
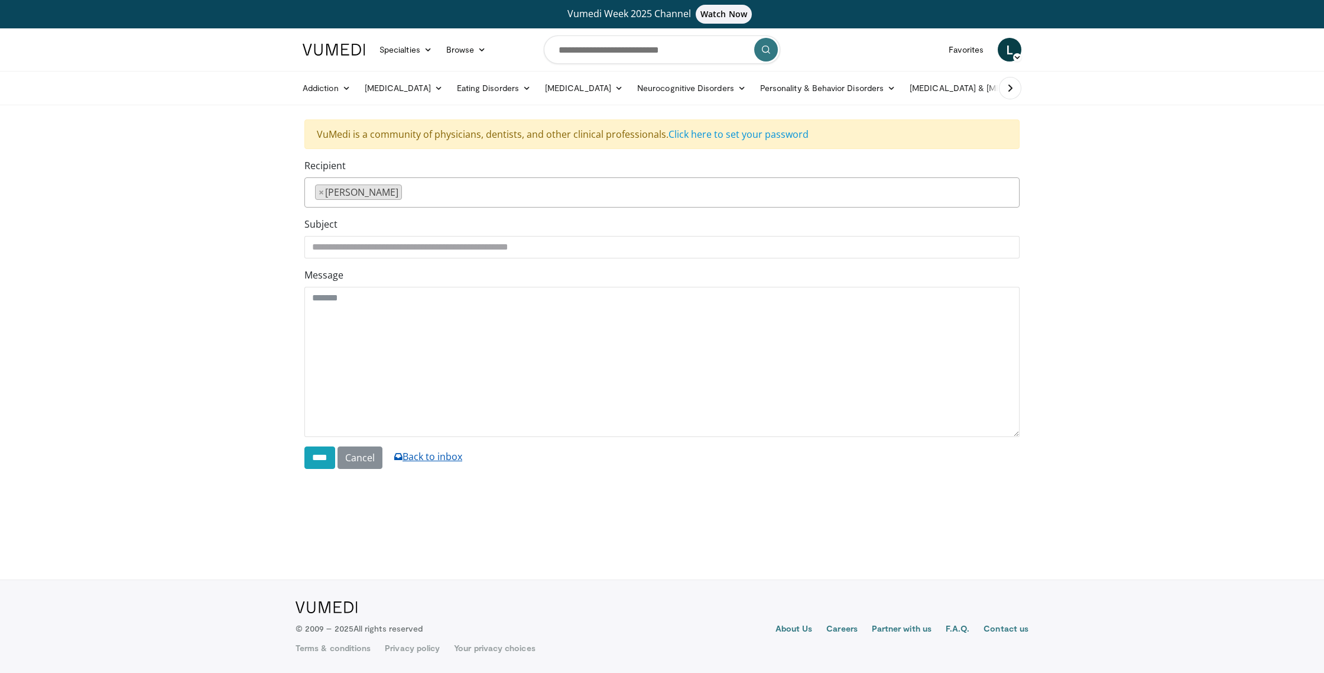
click at [426, 453] on link "Back to inbox" at bounding box center [428, 456] width 68 height 13
